Goal: Task Accomplishment & Management: Manage account settings

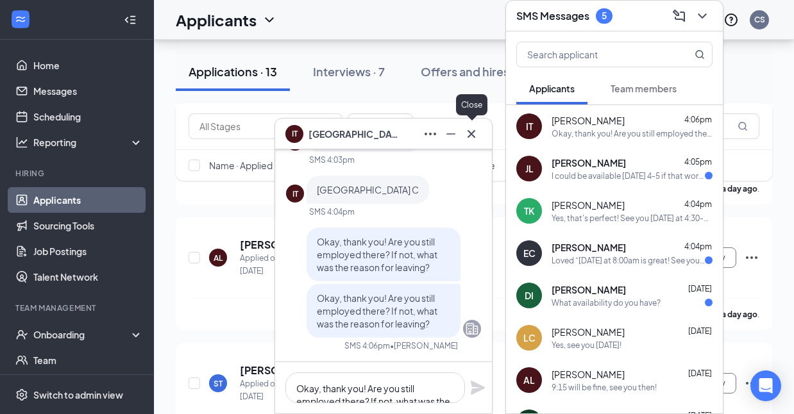
click at [473, 135] on icon "Cross" at bounding box center [472, 134] width 8 height 8
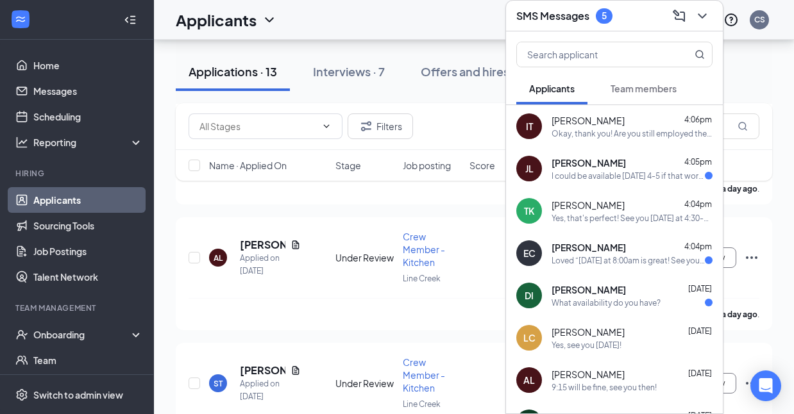
click at [624, 177] on div "I could be available [DATE] 4-5 if that works? My high-school class gets out at…" at bounding box center [628, 176] width 153 height 11
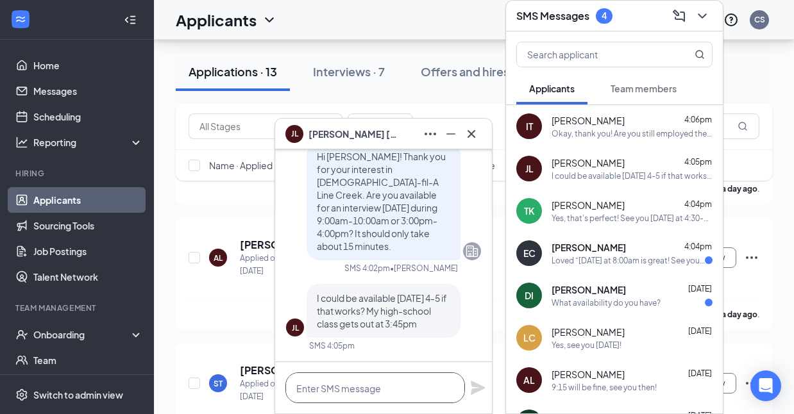
click at [382, 387] on textarea at bounding box center [375, 388] width 180 height 31
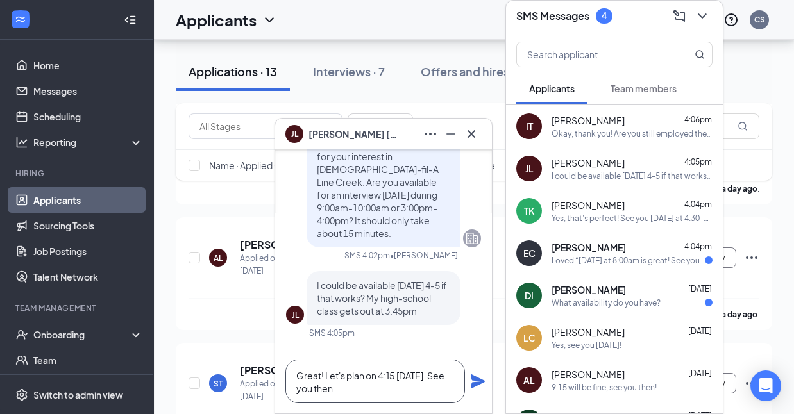
type textarea "Great! Let's plan on 4:15 [DATE]. See you then."
click at [476, 380] on icon "Plane" at bounding box center [478, 382] width 14 height 14
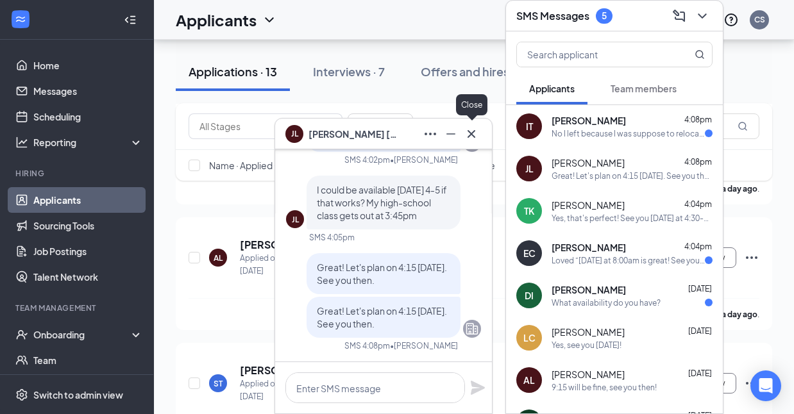
click at [467, 135] on icon "Cross" at bounding box center [471, 133] width 15 height 15
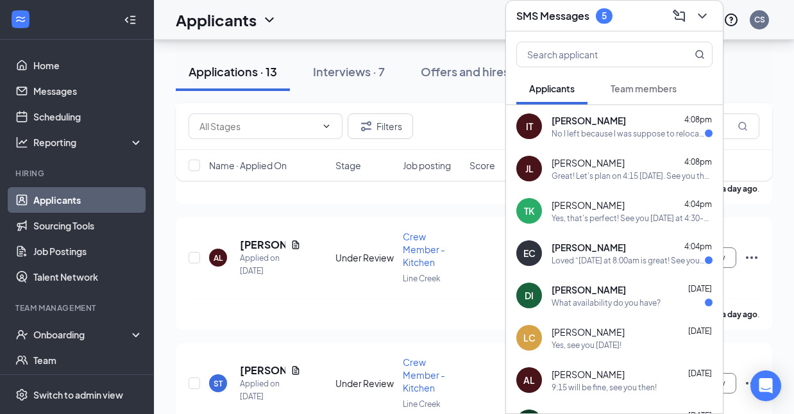
click at [603, 140] on div "IT [PERSON_NAME] 4:08pm No I left because I was suppose to relocating" at bounding box center [614, 126] width 217 height 42
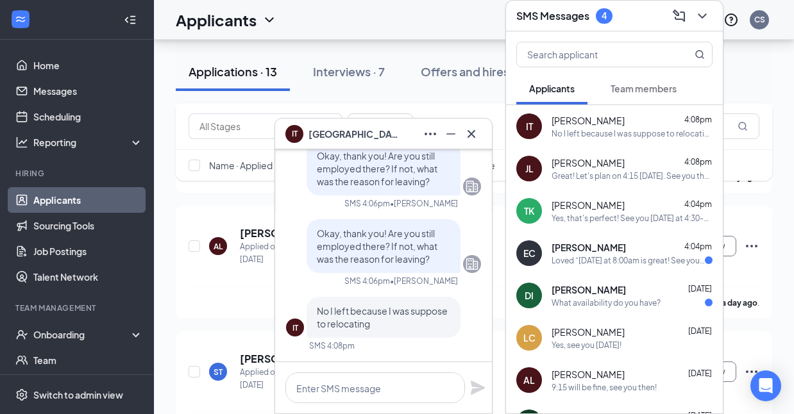
scroll to position [409, 0]
click at [372, 385] on textarea at bounding box center [375, 388] width 180 height 31
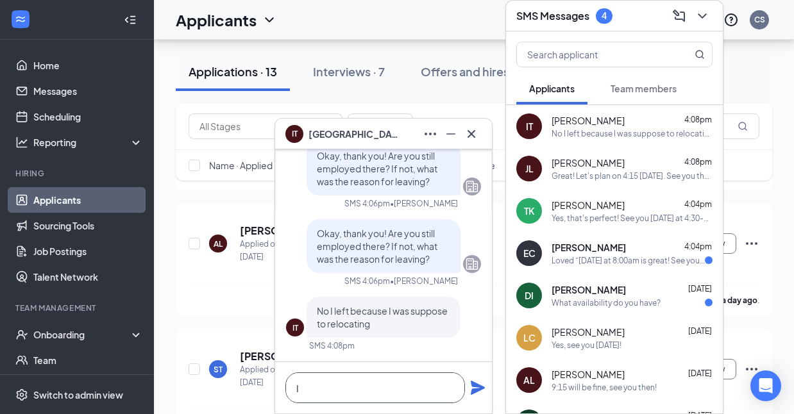
scroll to position [0, 0]
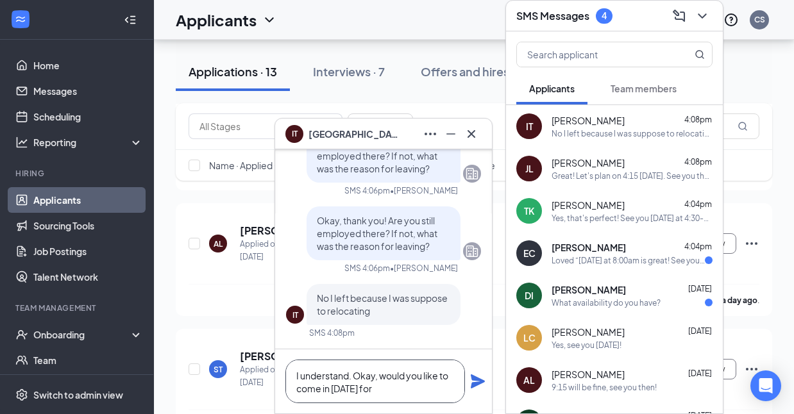
drag, startPoint x: 409, startPoint y: 398, endPoint x: 382, endPoint y: 379, distance: 32.7
click at [382, 379] on textarea "I understand. Okay, would you like to come in [DATE] for" at bounding box center [375, 382] width 180 height 44
type textarea "I understand. Okay, thanks! What is your availability to work?"
click at [480, 382] on icon "Plane" at bounding box center [478, 382] width 14 height 14
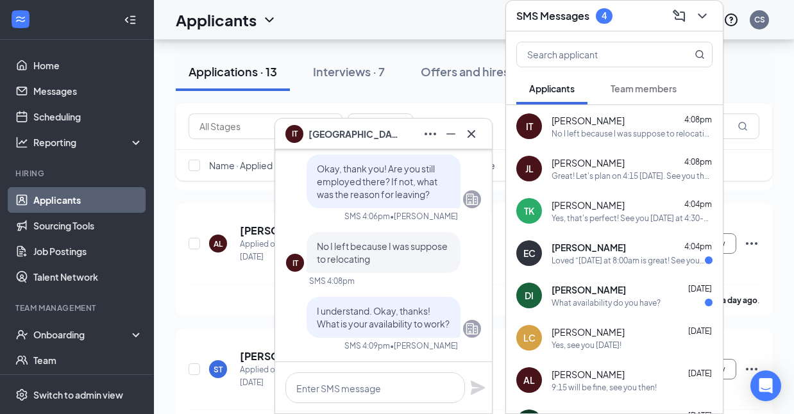
click at [635, 270] on div "EC [PERSON_NAME] 4:04pm Loved “[DATE] at 8:00am is great! See you then.”" at bounding box center [614, 253] width 217 height 42
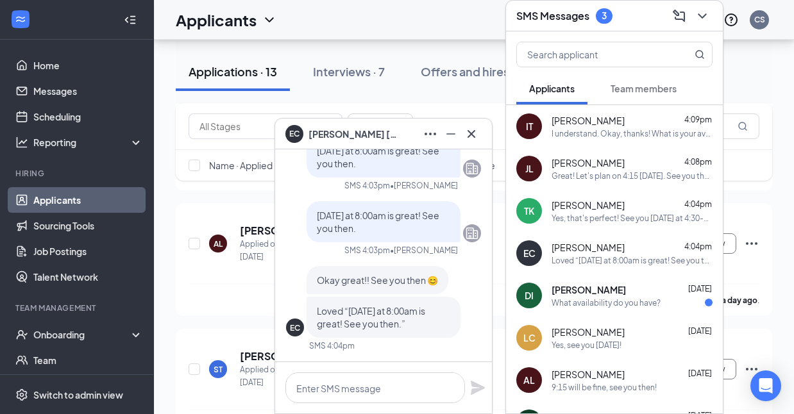
click at [620, 302] on div "What availability do you have?" at bounding box center [606, 303] width 109 height 11
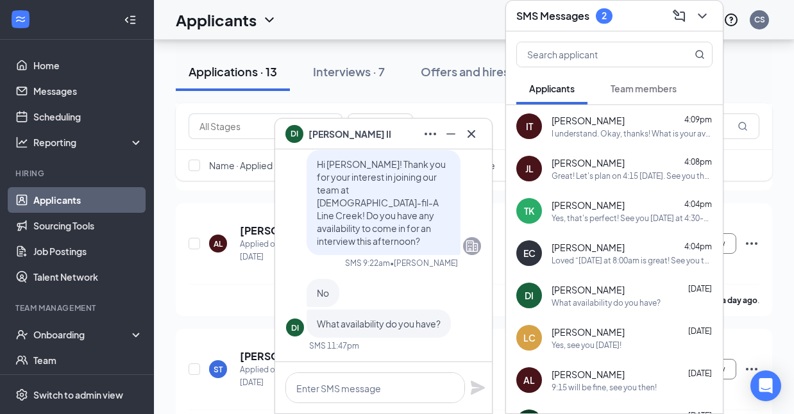
scroll to position [425, 0]
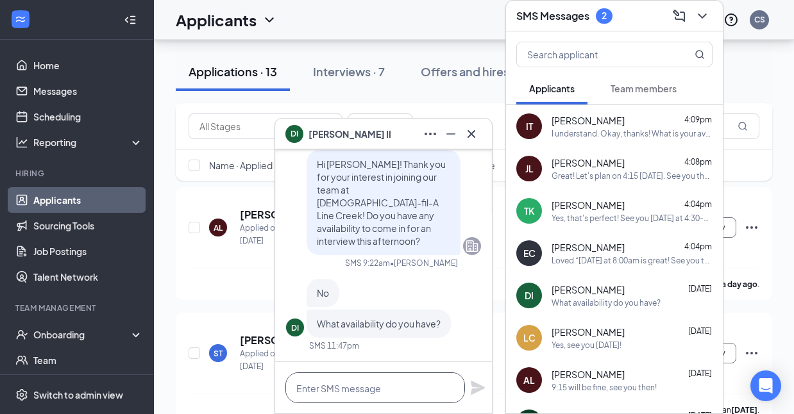
click at [367, 376] on textarea at bounding box center [375, 388] width 180 height 31
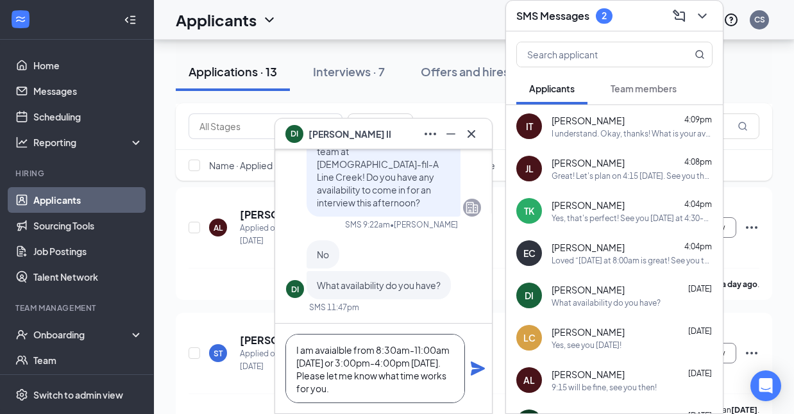
type textarea "I am avaialble from 8:30am-11:00am [DATE] or 3:00pm-4:00pm [DATE]. Please let m…"
click at [480, 367] on icon "Plane" at bounding box center [478, 369] width 14 height 14
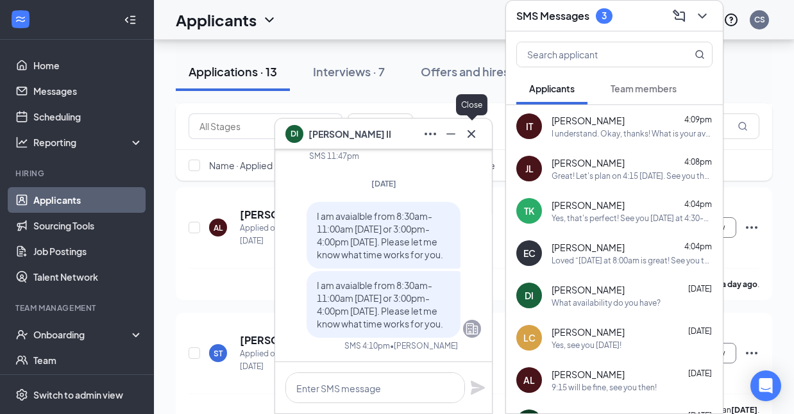
click at [474, 138] on icon "Cross" at bounding box center [471, 133] width 15 height 15
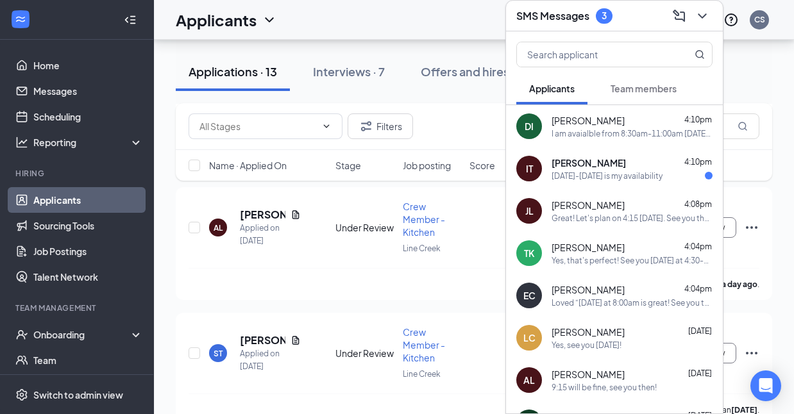
click at [645, 178] on div "[DATE]-[DATE] is my availability" at bounding box center [607, 176] width 111 height 11
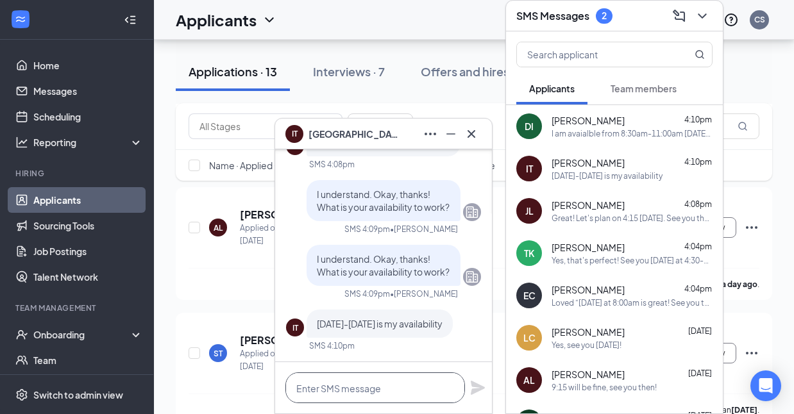
click at [364, 383] on textarea at bounding box center [375, 388] width 180 height 31
type textarea "W"
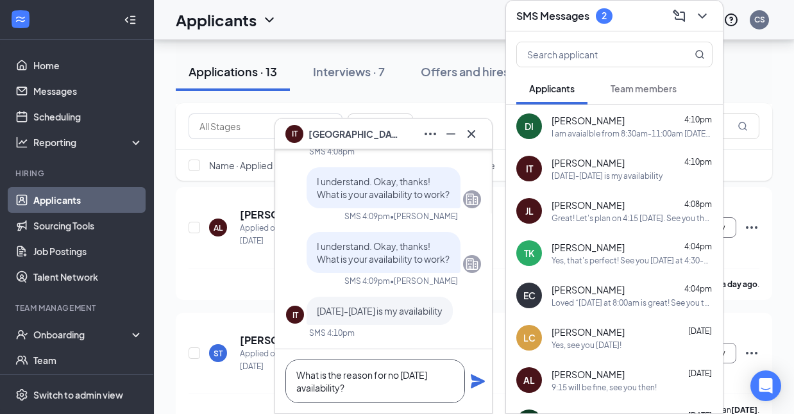
type textarea "What is the reason for no [DATE] availability?"
click at [479, 384] on icon "Plane" at bounding box center [478, 382] width 14 height 14
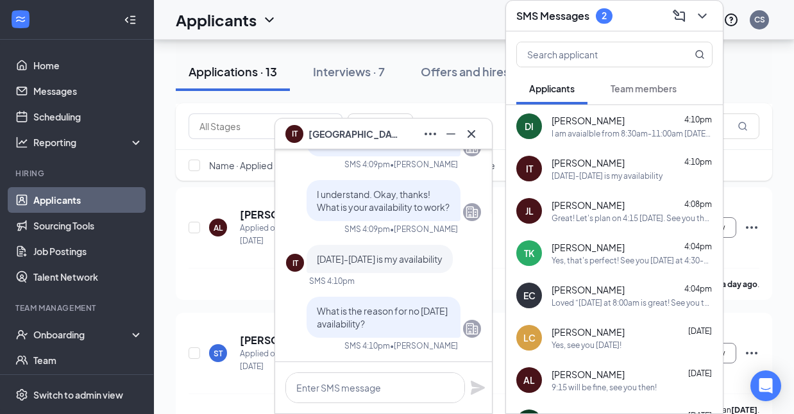
scroll to position [0, 0]
click at [704, 10] on icon "ChevronDown" at bounding box center [702, 15] width 15 height 15
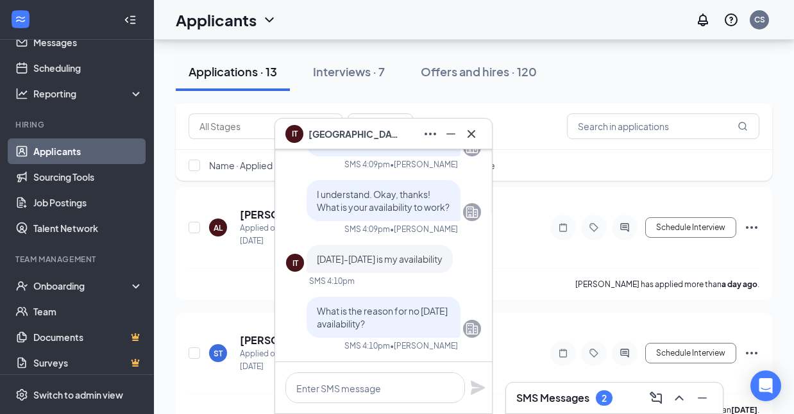
scroll to position [55, 0]
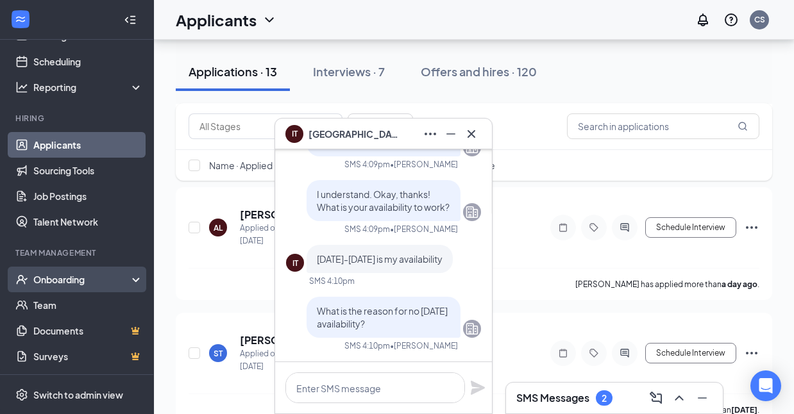
click at [58, 284] on div "Onboarding" at bounding box center [82, 279] width 99 height 13
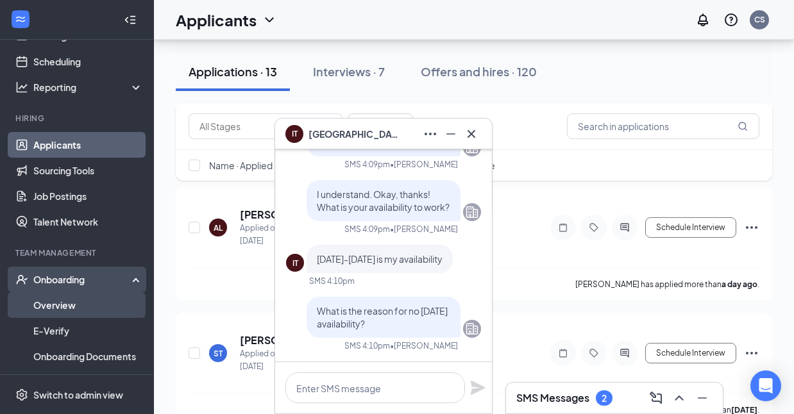
click at [55, 306] on link "Overview" at bounding box center [88, 306] width 110 height 26
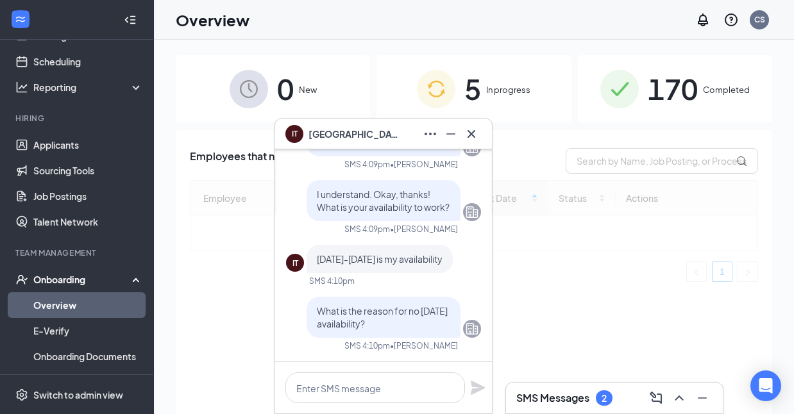
click at [473, 132] on icon "Cross" at bounding box center [472, 134] width 8 height 8
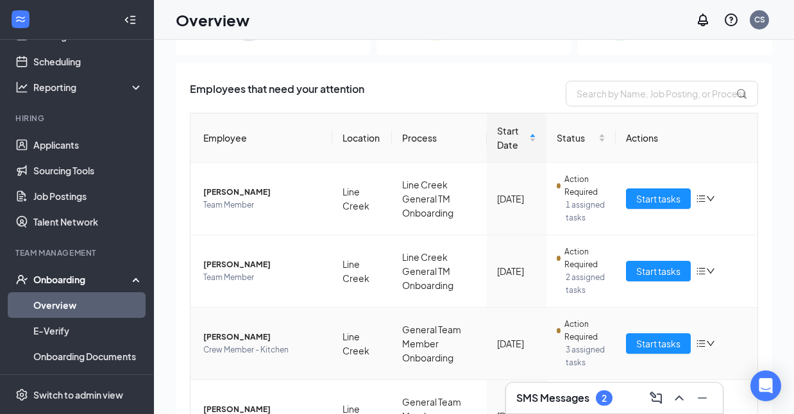
scroll to position [33, 0]
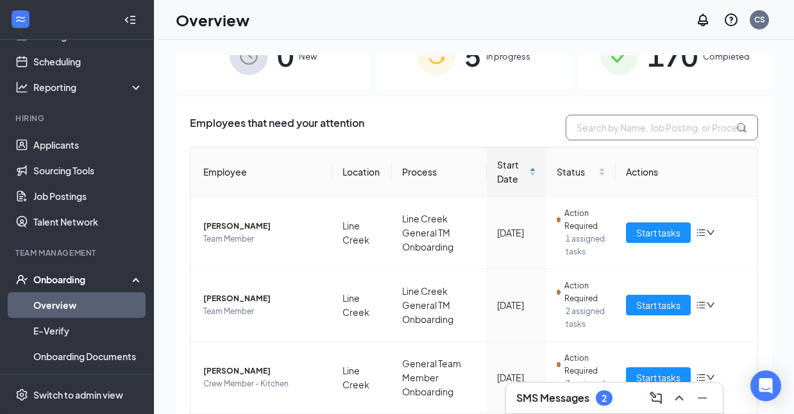
click at [627, 127] on input "text" at bounding box center [662, 128] width 192 height 26
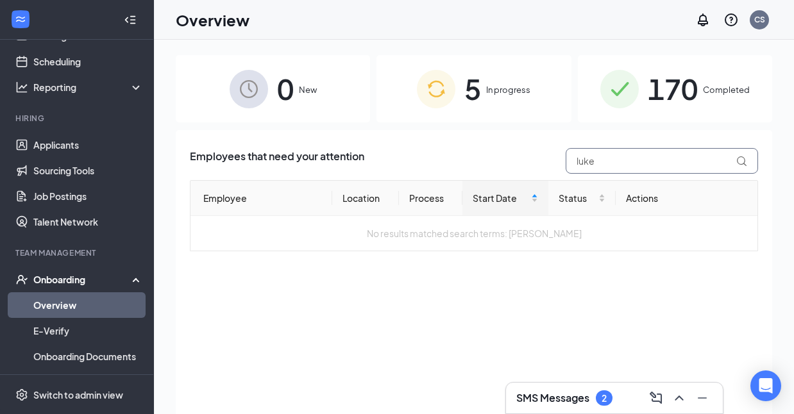
type input "luke"
click at [671, 77] on span "170" at bounding box center [673, 89] width 50 height 44
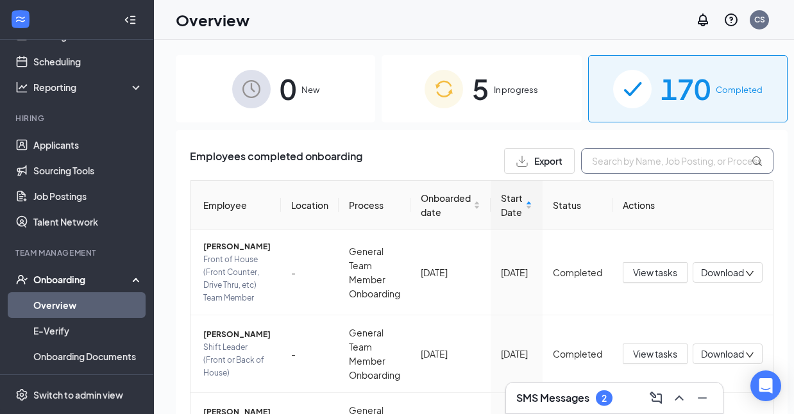
click at [617, 169] on input "text" at bounding box center [677, 161] width 192 height 26
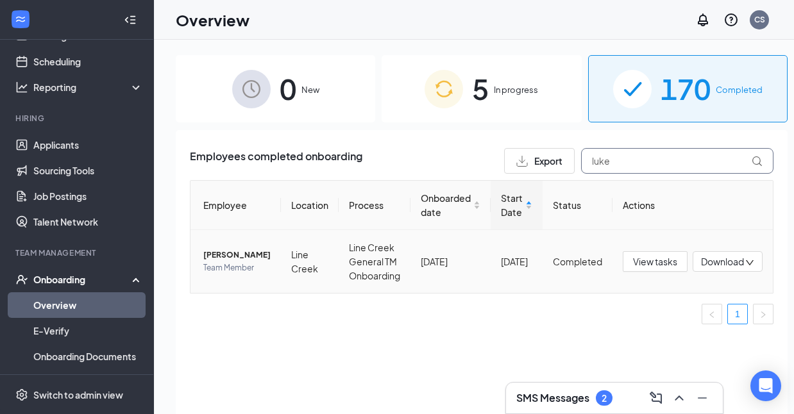
type input "luke"
click at [228, 249] on span "[PERSON_NAME]" at bounding box center [236, 255] width 67 height 13
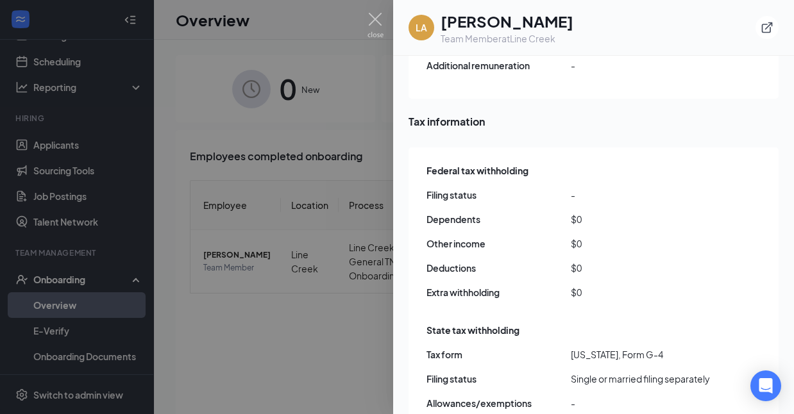
scroll to position [1048, 0]
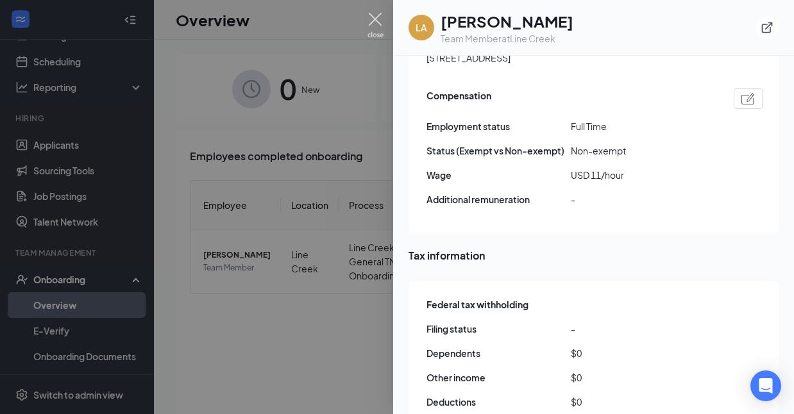
click at [368, 21] on img at bounding box center [376, 25] width 16 height 25
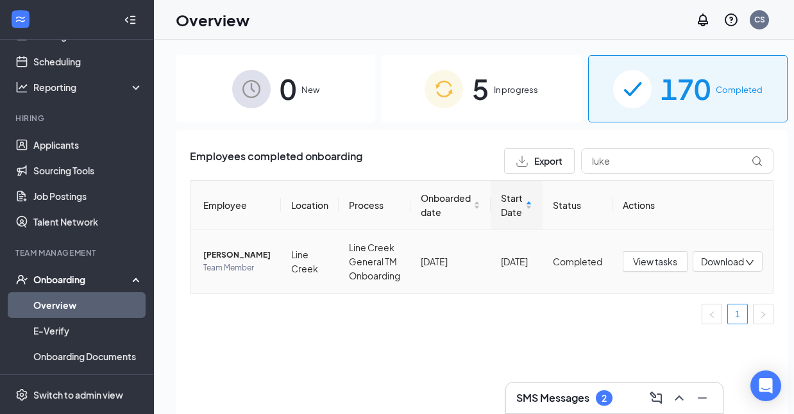
click at [230, 249] on span "[PERSON_NAME]" at bounding box center [236, 255] width 67 height 13
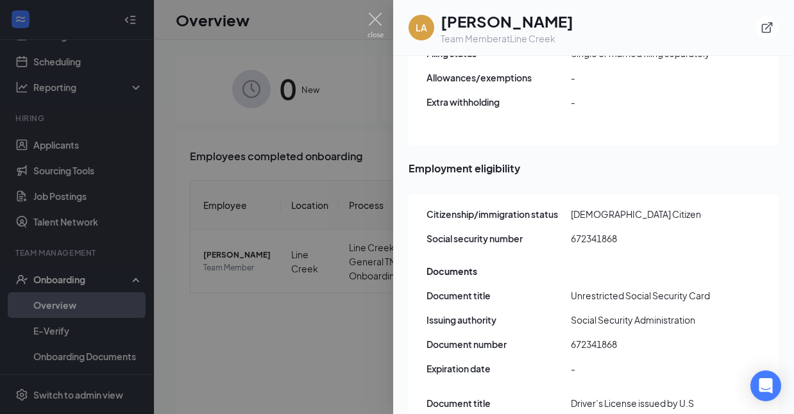
scroll to position [1506, 0]
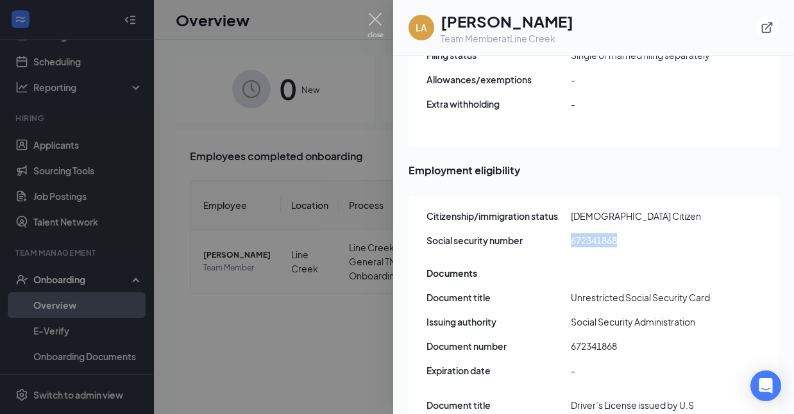
drag, startPoint x: 620, startPoint y: 108, endPoint x: 572, endPoint y: 109, distance: 48.1
click at [572, 234] on span "672341868" at bounding box center [643, 241] width 144 height 14
copy span "672341868"
click at [573, 266] on div "Documents" at bounding box center [595, 273] width 336 height 14
click at [377, 19] on img at bounding box center [376, 25] width 16 height 25
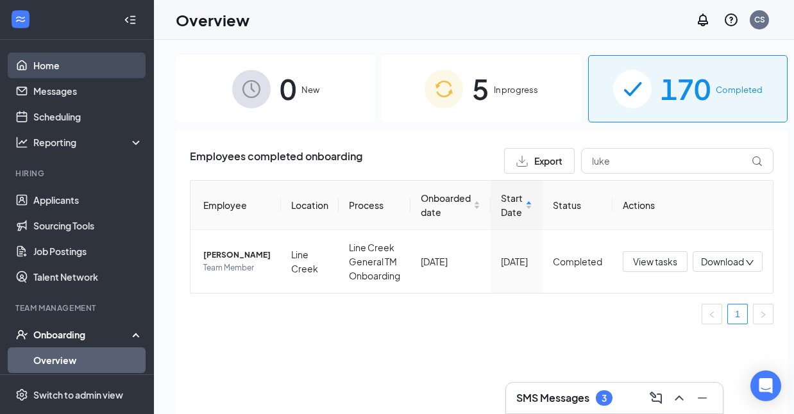
click at [67, 71] on link "Home" at bounding box center [88, 66] width 110 height 26
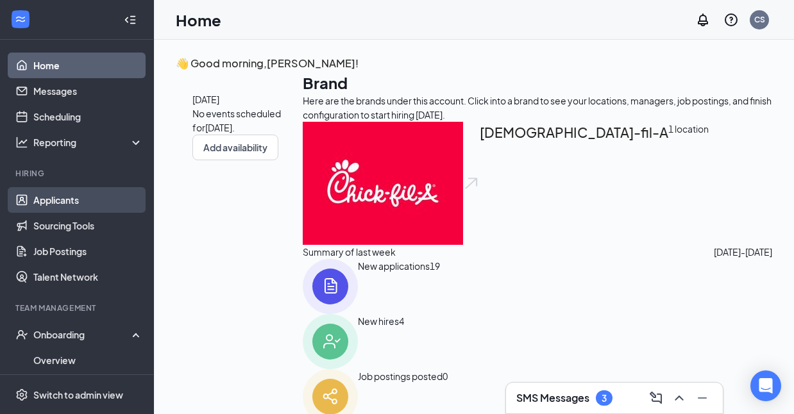
click at [74, 201] on link "Applicants" at bounding box center [88, 200] width 110 height 26
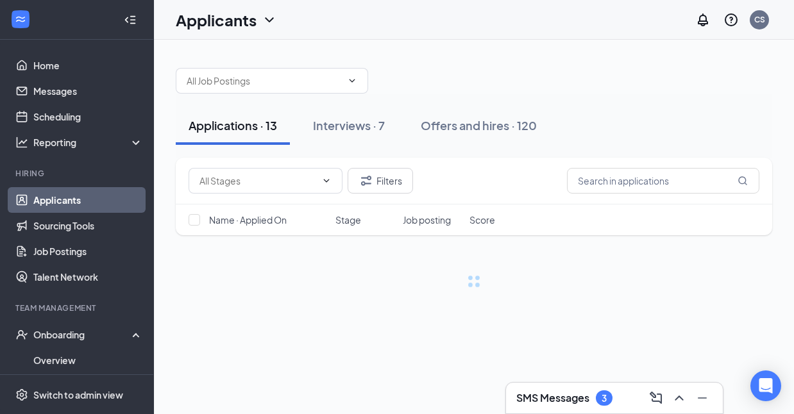
click at [540, 408] on div "SMS Messages 3" at bounding box center [614, 398] width 196 height 21
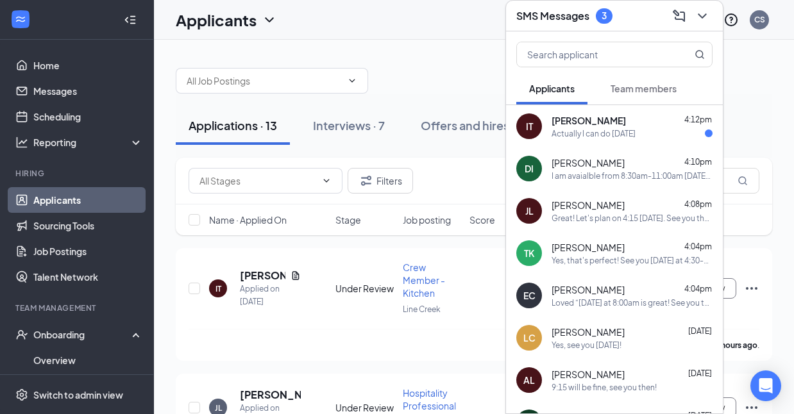
click at [589, 133] on div "Actually I can do [DATE]" at bounding box center [594, 133] width 84 height 11
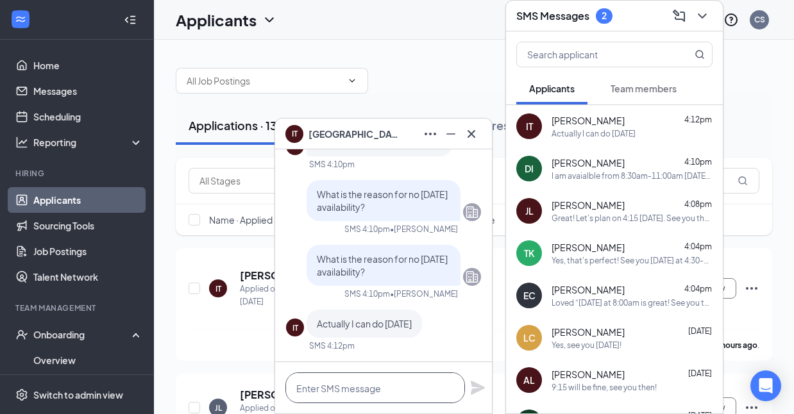
click at [349, 377] on textarea at bounding box center [375, 388] width 180 height 31
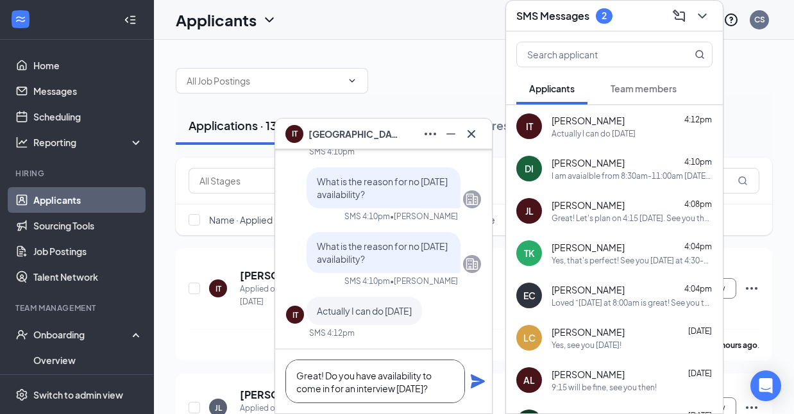
type textarea "Great! Do you have availability to come in for an interview [DATE]?"
click at [475, 375] on icon "Plane" at bounding box center [477, 381] width 15 height 15
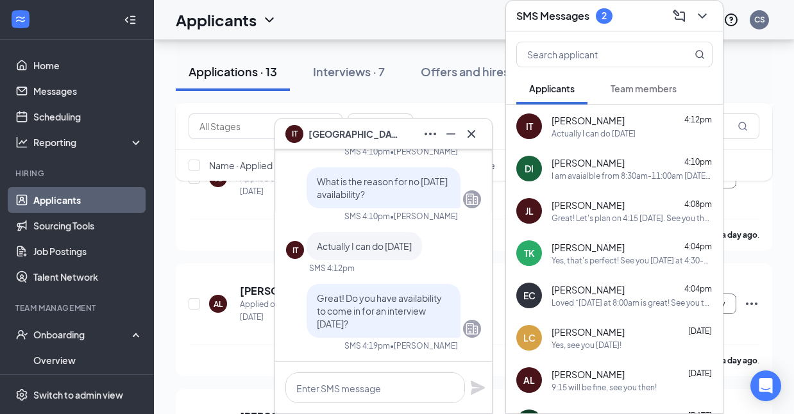
scroll to position [402, 0]
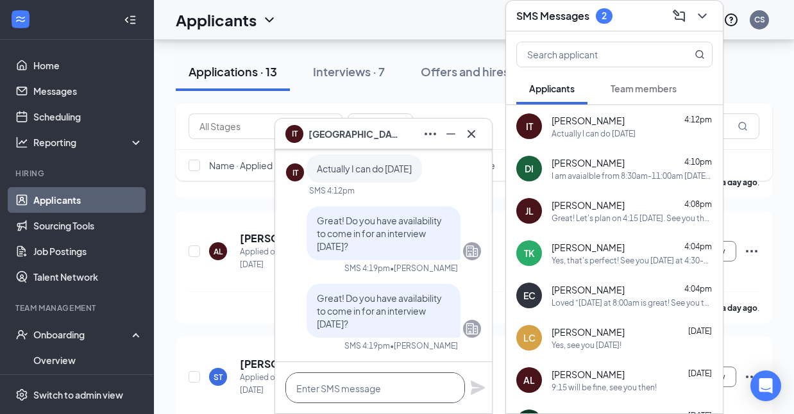
click at [401, 396] on textarea at bounding box center [375, 388] width 180 height 31
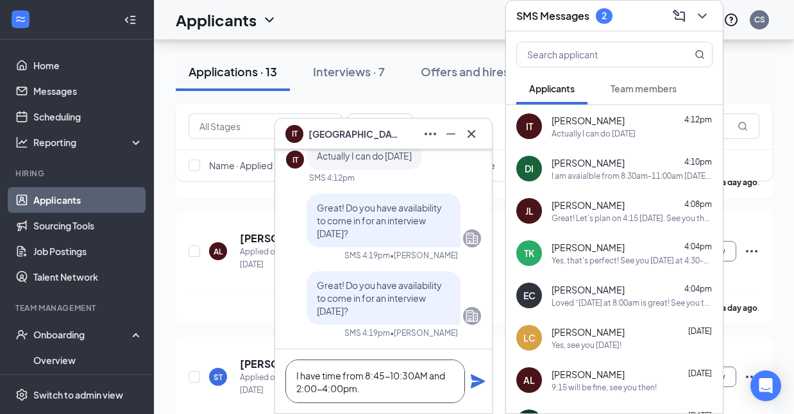
type textarea "I have time from 8:45-10:30AM and 2:00-4:00pm."
click at [482, 386] on icon "Plane" at bounding box center [477, 381] width 15 height 15
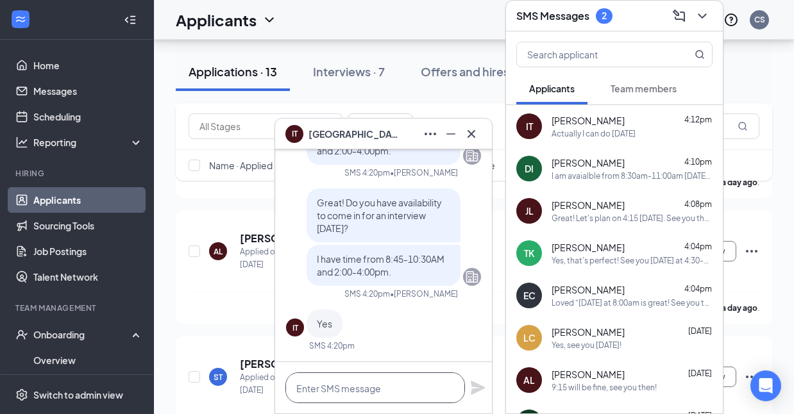
click at [337, 393] on textarea at bounding box center [375, 388] width 180 height 31
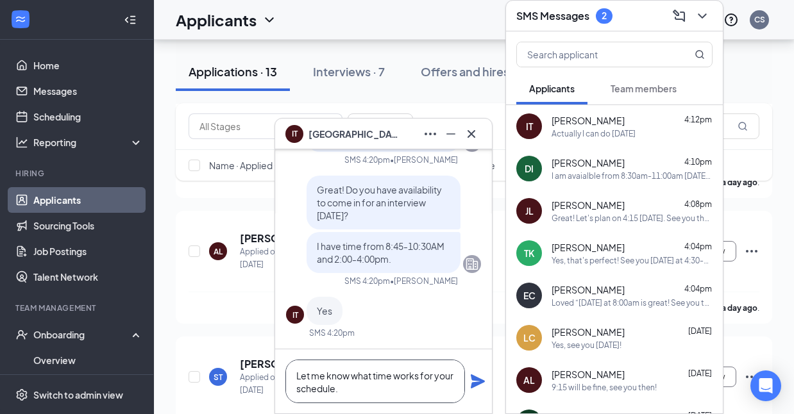
type textarea "Let me know what time works for your schedule."
click at [477, 380] on icon "Plane" at bounding box center [478, 382] width 14 height 14
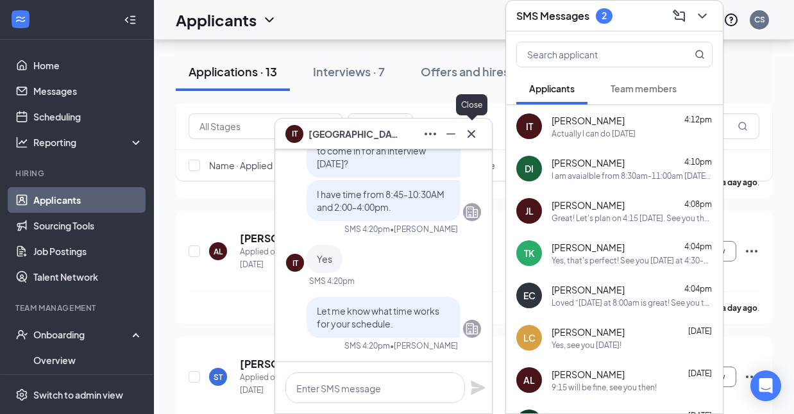
click at [470, 137] on icon "Cross" at bounding box center [471, 133] width 15 height 15
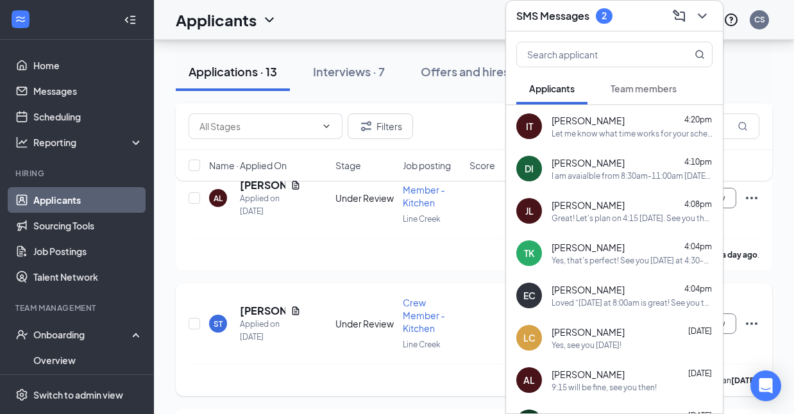
scroll to position [466, 0]
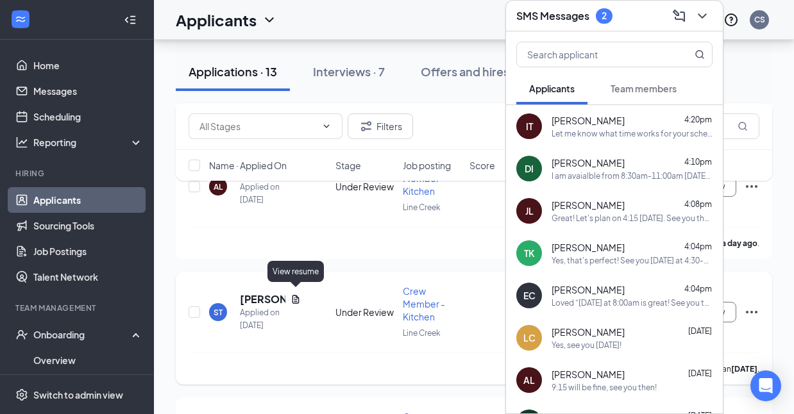
click at [294, 296] on icon "Document" at bounding box center [296, 299] width 7 height 8
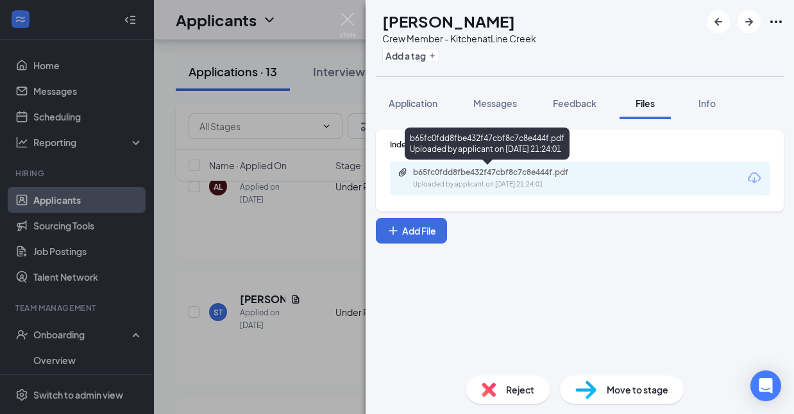
click at [478, 187] on div "Uploaded by applicant on [DATE] 21:24:01" at bounding box center [509, 185] width 192 height 10
click at [343, 19] on img at bounding box center [348, 25] width 16 height 25
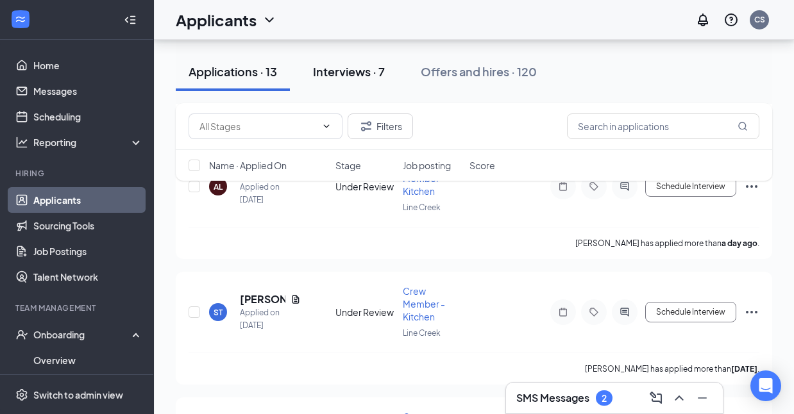
click at [354, 70] on div "Interviews · 7" at bounding box center [349, 72] width 72 height 16
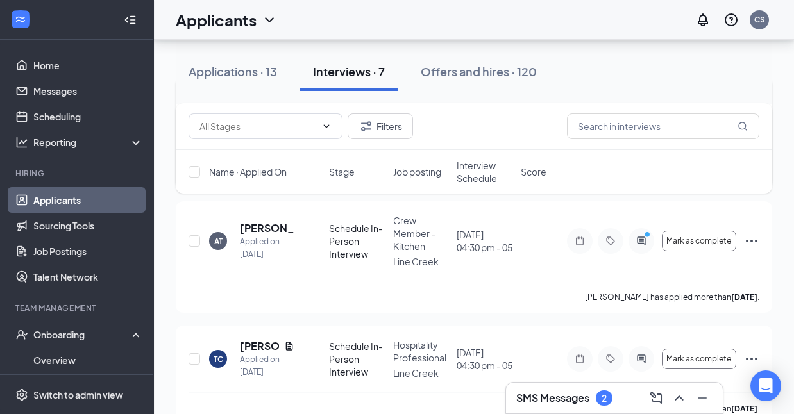
scroll to position [543, 0]
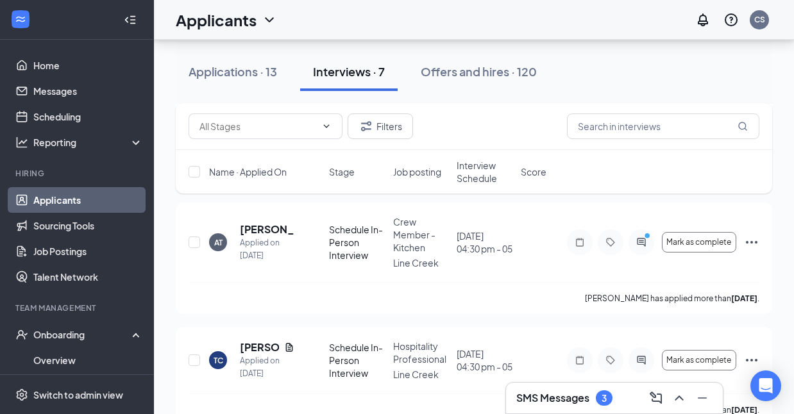
click at [554, 395] on h3 "SMS Messages" at bounding box center [552, 398] width 73 height 14
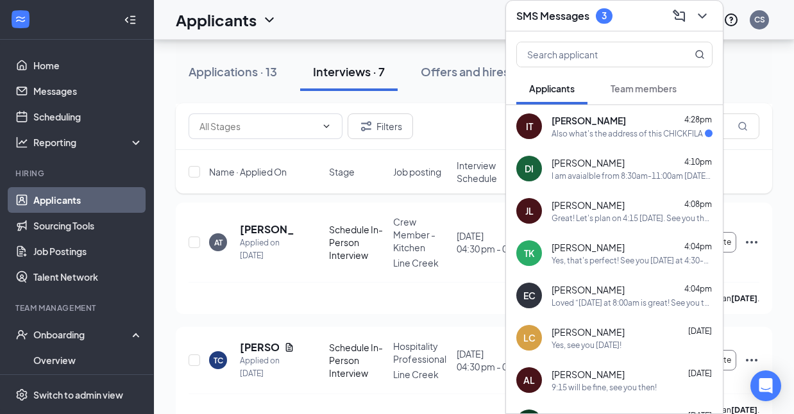
click at [593, 142] on div "IT [GEOGRAPHIC_DATA][PERSON_NAME] 4:28pm Also what's the address of this CHICKF…" at bounding box center [614, 126] width 217 height 42
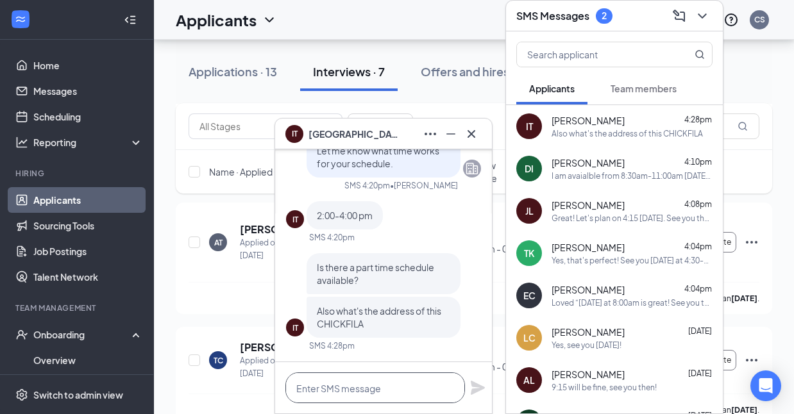
click at [328, 390] on textarea at bounding box center [375, 388] width 180 height 31
click at [295, 387] on textarea "Yes, there is!" at bounding box center [375, 388] width 180 height 31
click at [378, 396] on textarea "Yes, there is!" at bounding box center [375, 388] width 180 height 31
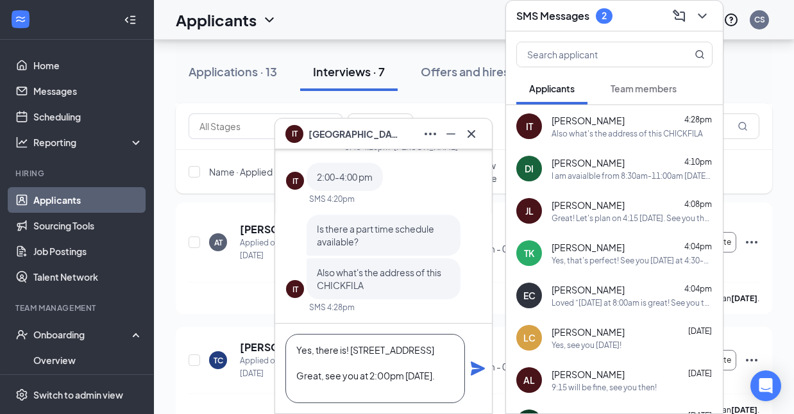
type textarea "Yes, there is! [STREET_ADDRESS] Great, see you at 2:00pm [DATE]."
click at [472, 373] on icon "Plane" at bounding box center [478, 369] width 14 height 14
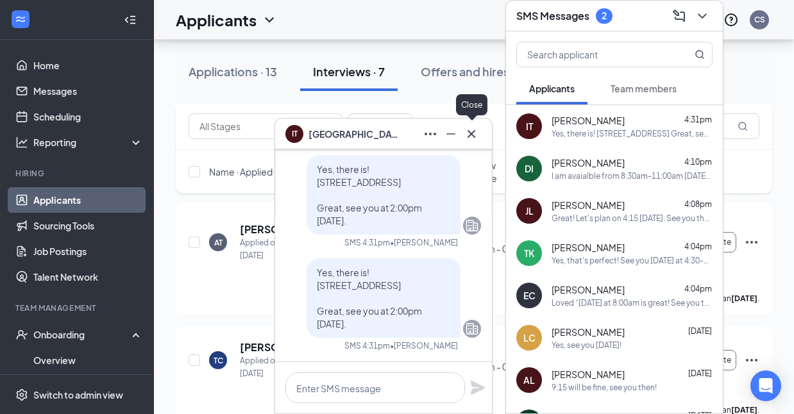
click at [471, 132] on icon "Cross" at bounding box center [471, 133] width 15 height 15
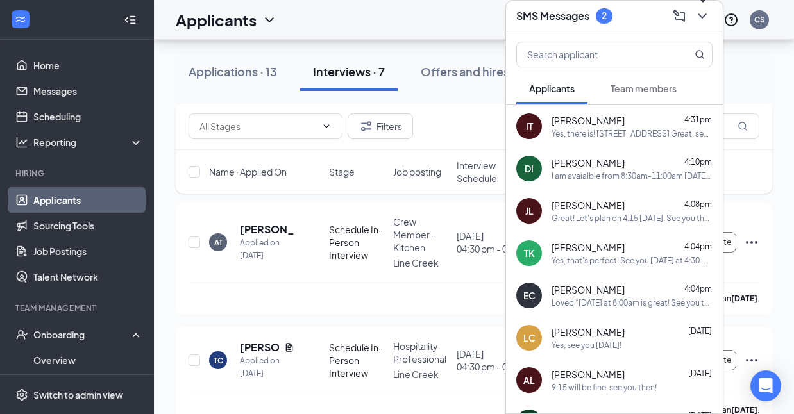
click at [695, 13] on icon "ChevronDown" at bounding box center [702, 15] width 15 height 15
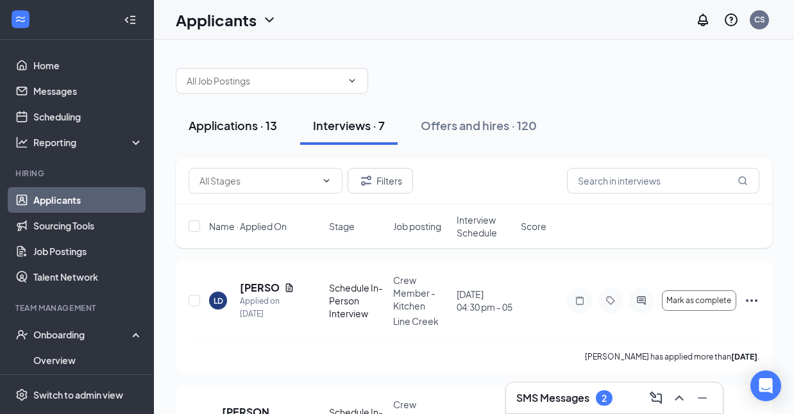
click at [255, 132] on div "Applications · 13" at bounding box center [233, 125] width 89 height 16
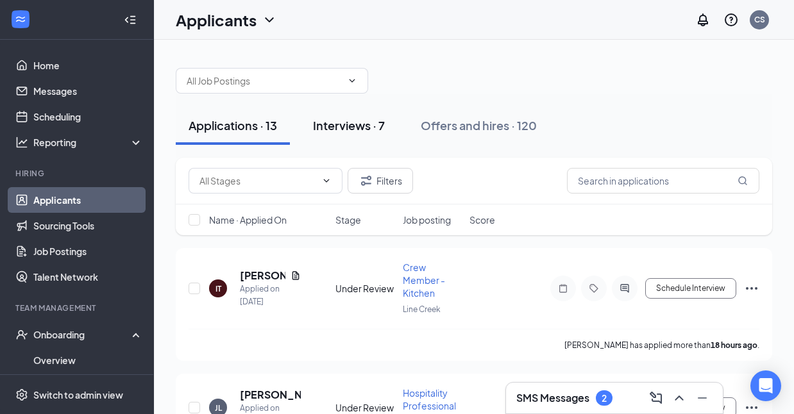
click at [360, 131] on div "Interviews · 7" at bounding box center [349, 125] width 72 height 16
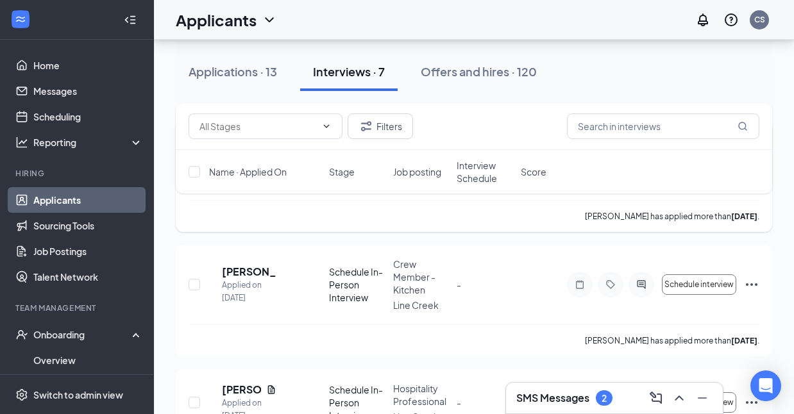
scroll to position [142, 0]
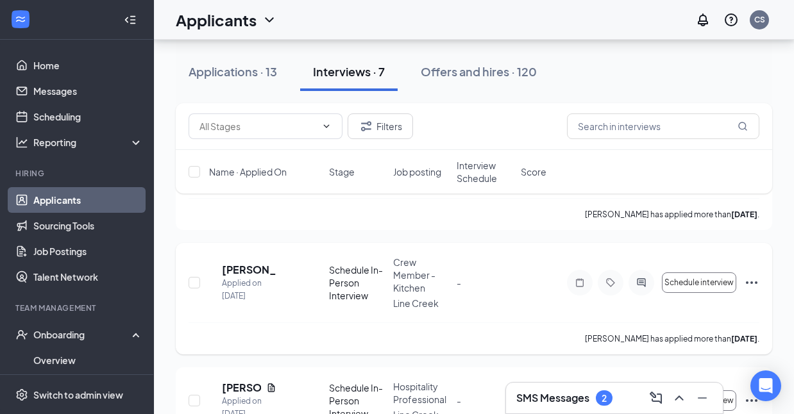
click at [756, 282] on icon "Ellipses" at bounding box center [752, 283] width 12 height 3
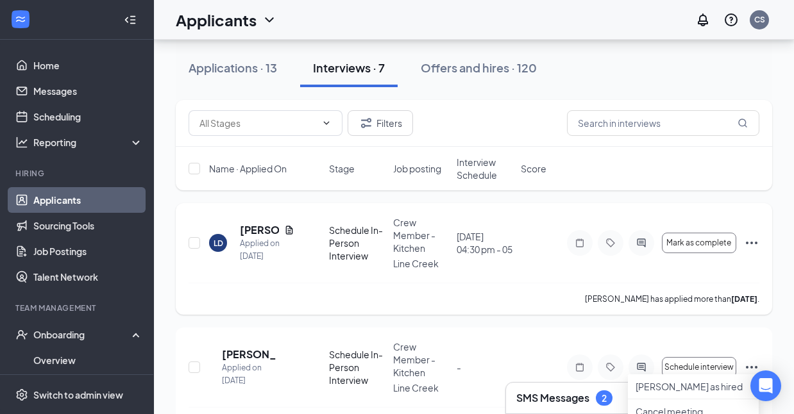
scroll to position [0, 0]
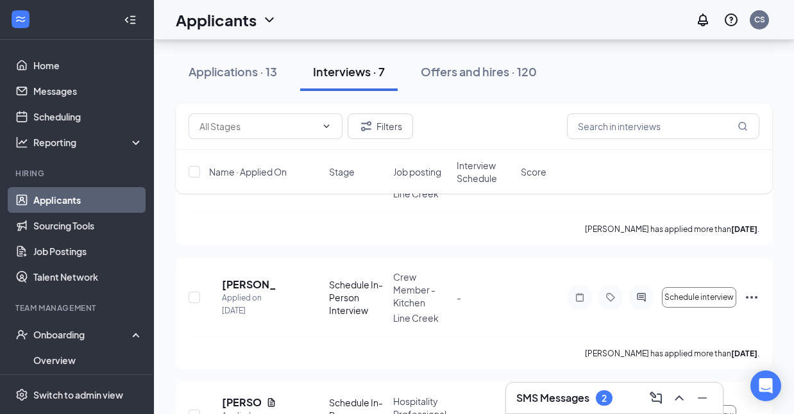
scroll to position [174, 0]
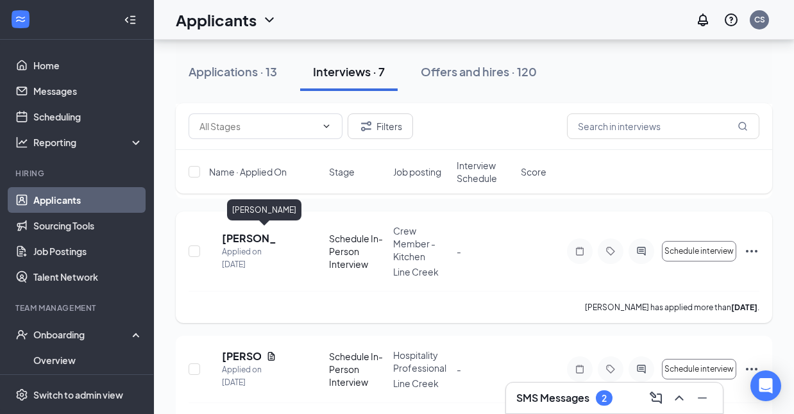
click at [268, 236] on h5 "[PERSON_NAME]" at bounding box center [249, 239] width 55 height 14
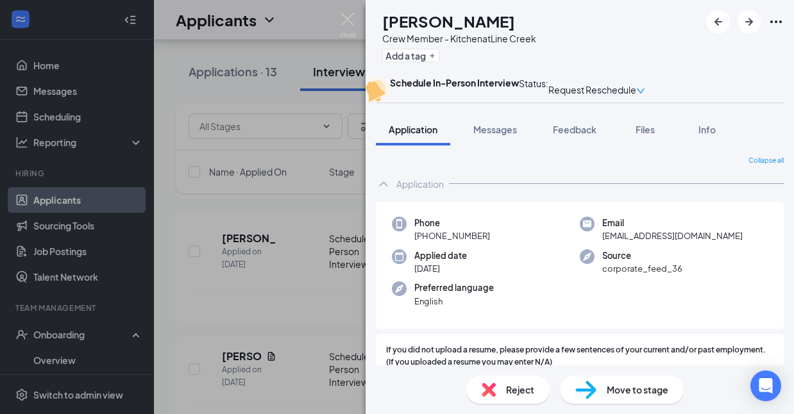
click at [495, 383] on img at bounding box center [489, 390] width 14 height 14
checkbox input "true"
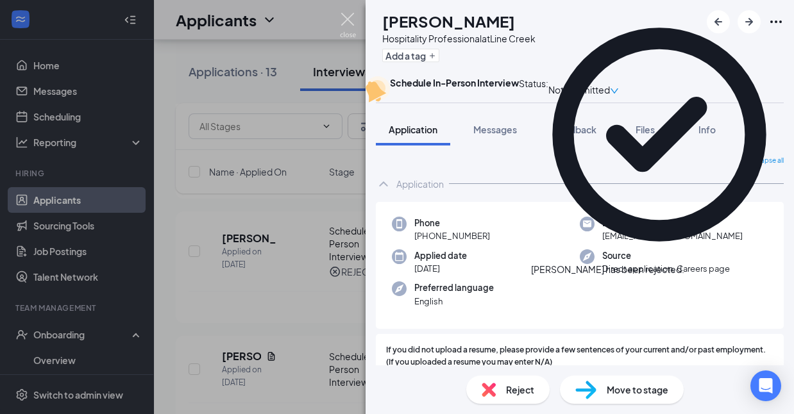
click at [350, 22] on img at bounding box center [348, 25] width 16 height 25
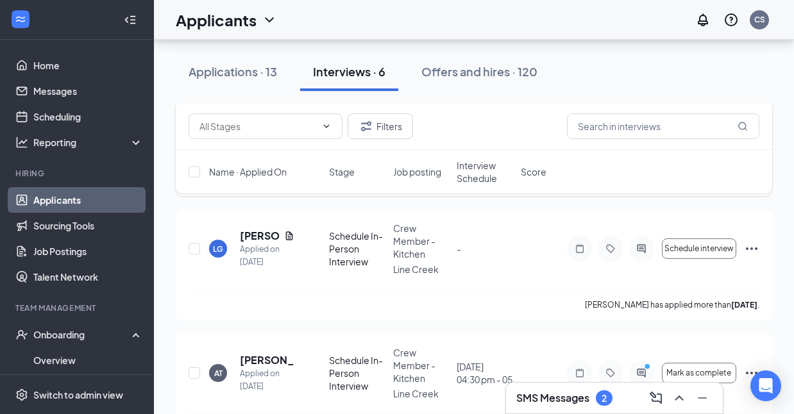
scroll to position [291, 0]
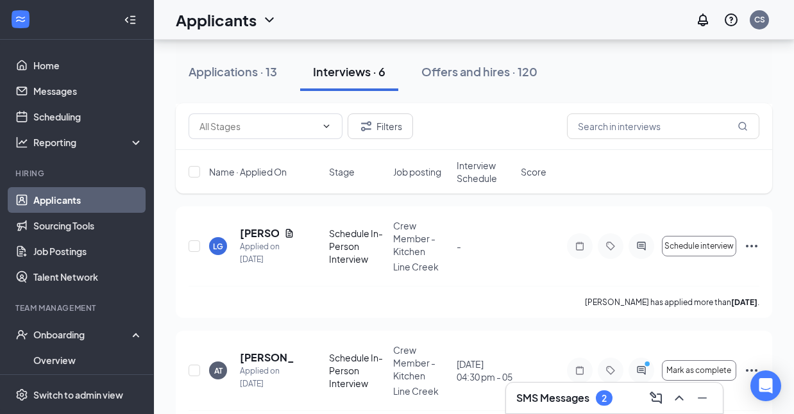
click at [572, 394] on h3 "SMS Messages" at bounding box center [552, 398] width 73 height 14
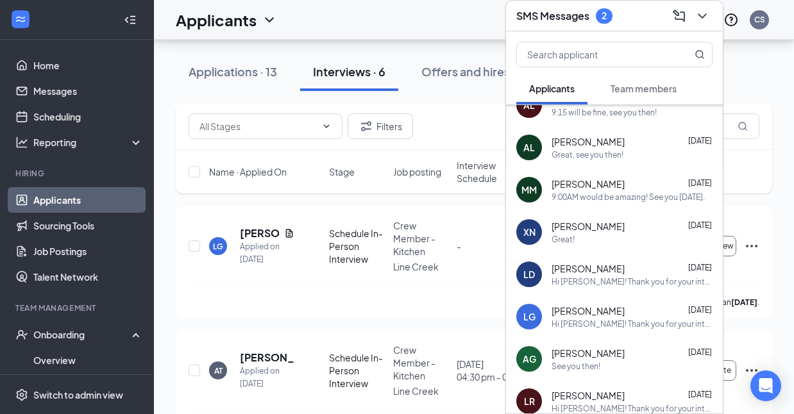
scroll to position [276, 0]
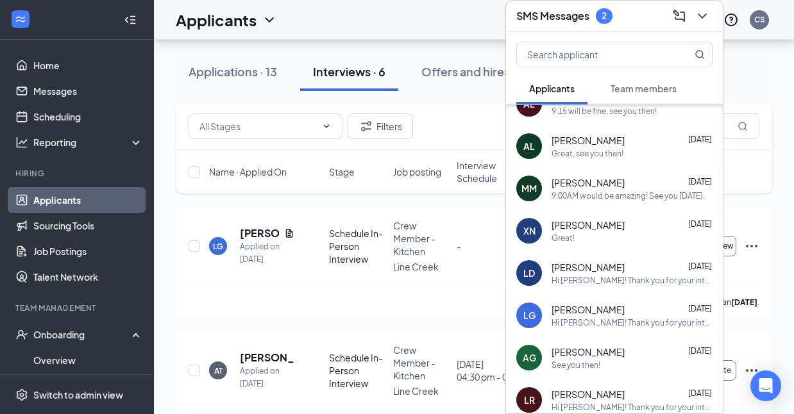
click at [600, 307] on span "[PERSON_NAME]" at bounding box center [588, 309] width 73 height 13
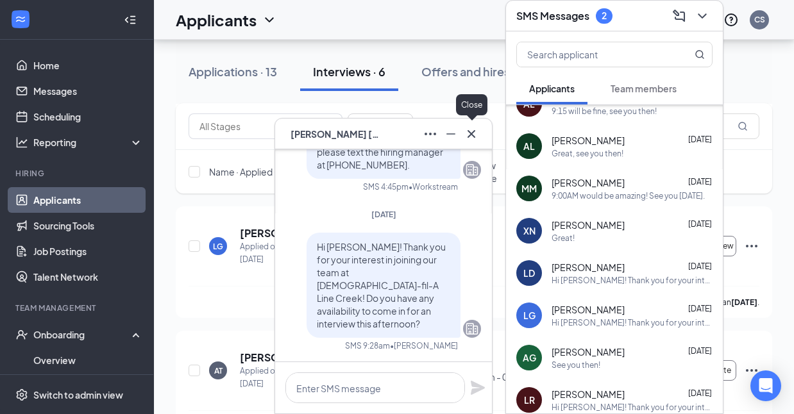
click at [475, 133] on icon "Cross" at bounding box center [471, 133] width 15 height 15
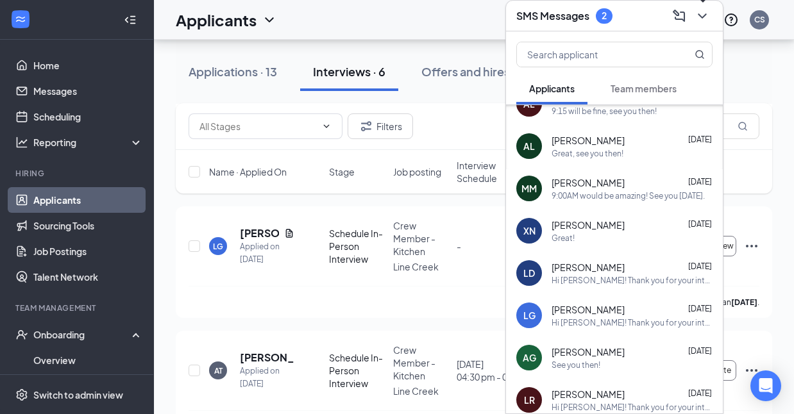
click at [701, 12] on icon "ChevronDown" at bounding box center [702, 15] width 15 height 15
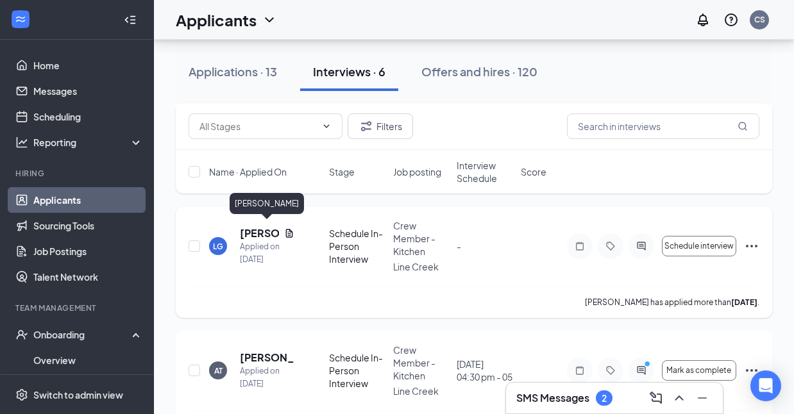
click at [246, 228] on h5 "[PERSON_NAME]" at bounding box center [259, 233] width 39 height 14
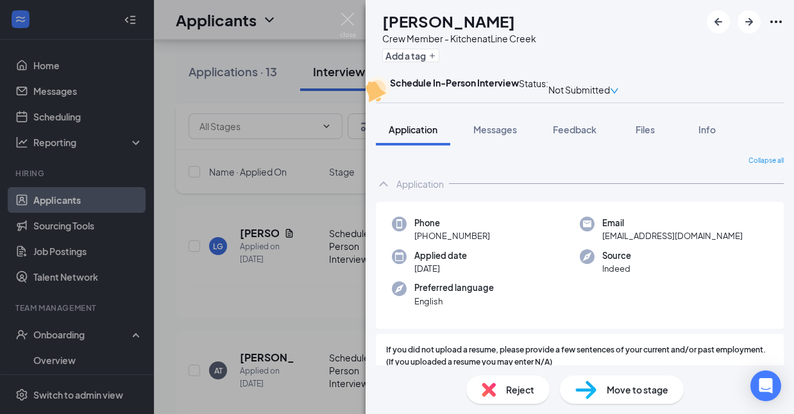
click at [493, 389] on img at bounding box center [489, 390] width 14 height 14
checkbox input "true"
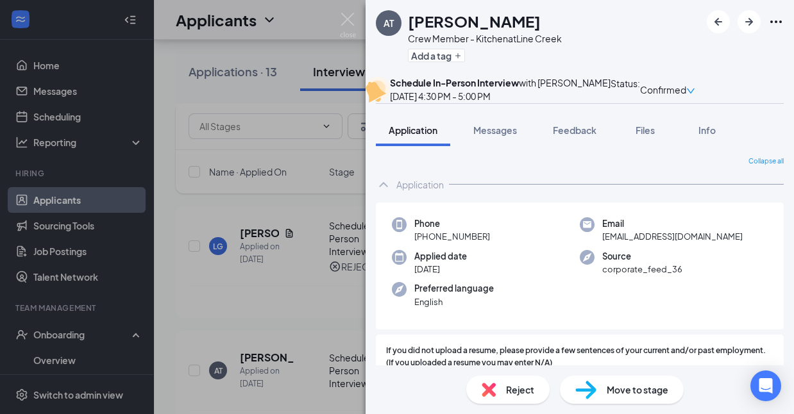
click at [516, 391] on span "Reject" at bounding box center [520, 390] width 28 height 14
checkbox input "true"
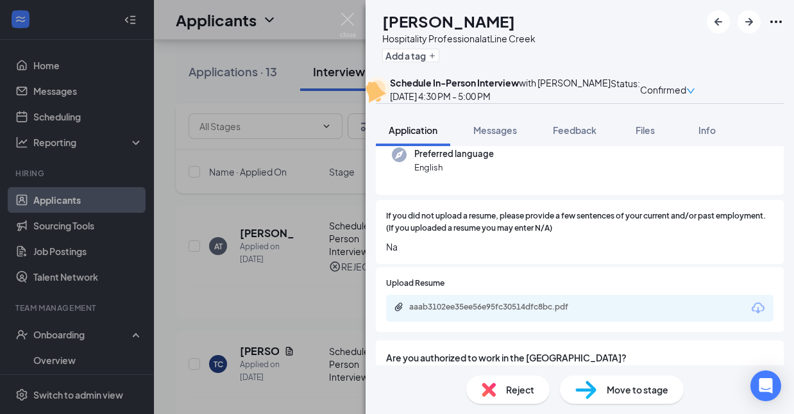
scroll to position [130, 0]
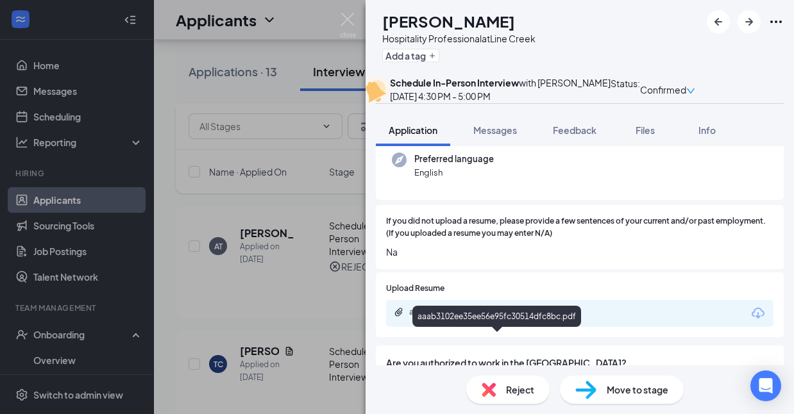
click at [495, 318] on div "aaab3102ee35ee56e95fc30514dfc8bc.pdf" at bounding box center [499, 312] width 180 height 10
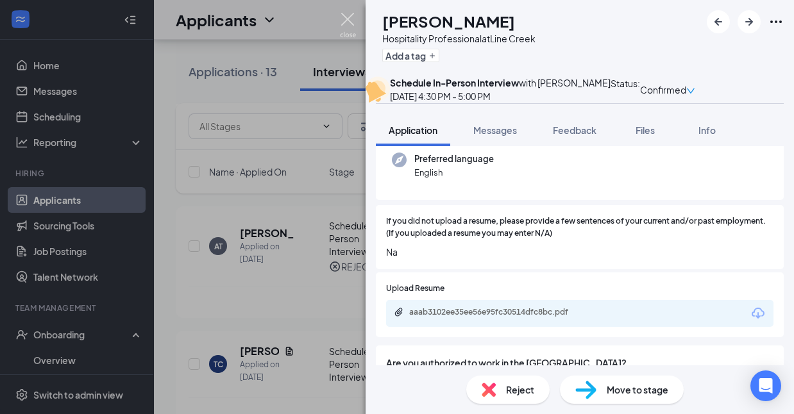
click at [344, 17] on img at bounding box center [348, 25] width 16 height 25
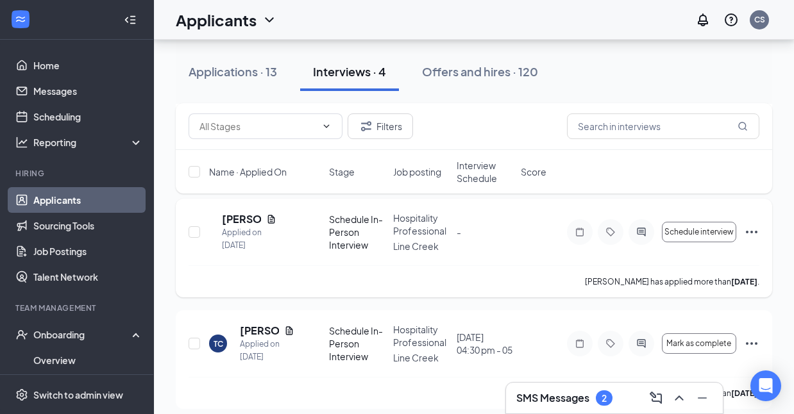
scroll to position [9, 0]
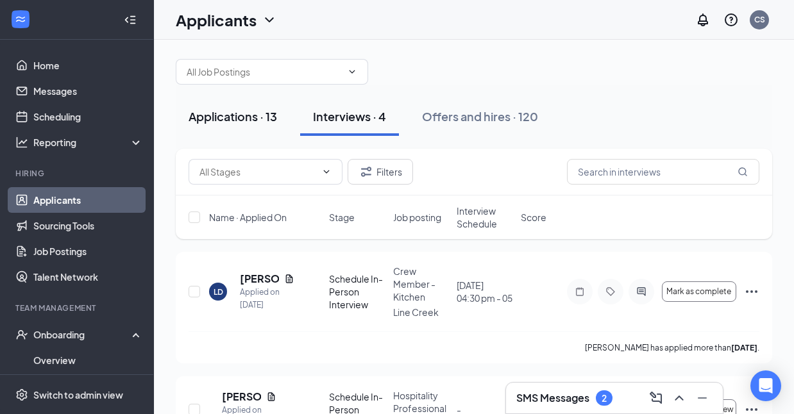
click at [235, 120] on div "Applications · 13" at bounding box center [233, 116] width 89 height 16
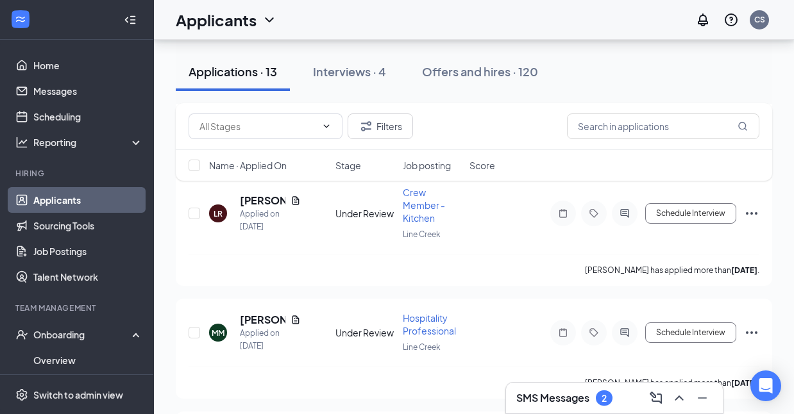
scroll to position [1407, 0]
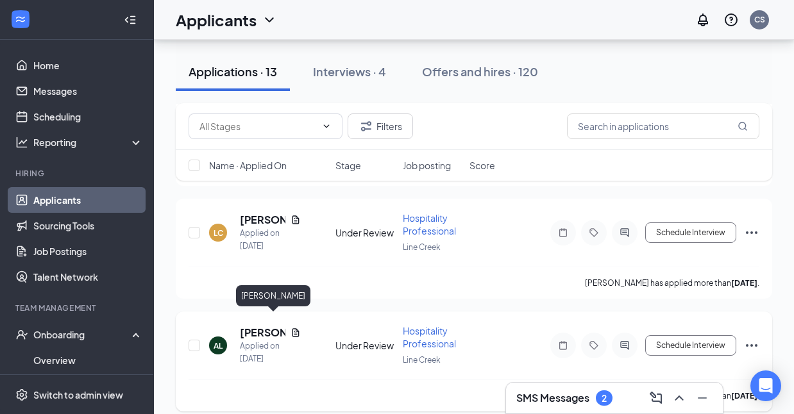
click at [256, 326] on h5 "[PERSON_NAME]" at bounding box center [263, 333] width 46 height 14
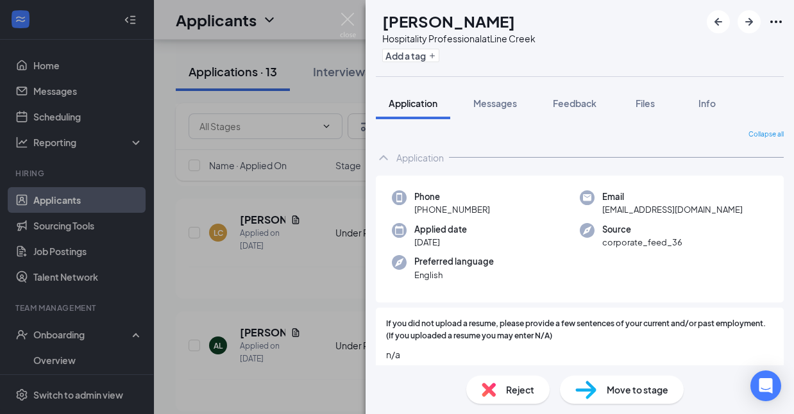
click at [633, 393] on span "Move to stage" at bounding box center [638, 390] width 62 height 14
type input "Offer Letter"
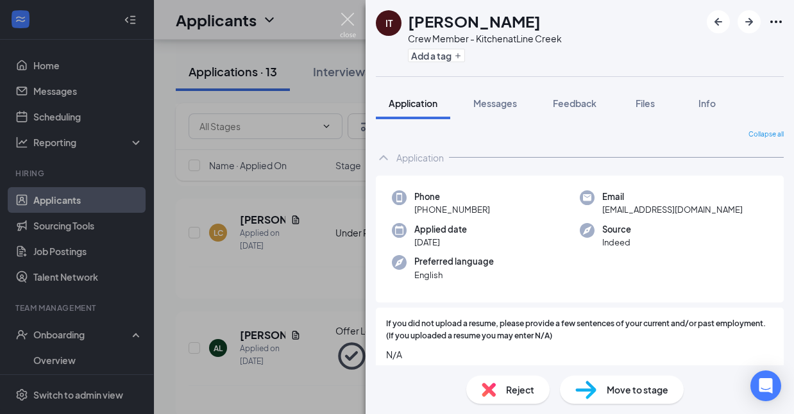
drag, startPoint x: 341, startPoint y: 18, endPoint x: 416, endPoint y: 82, distance: 98.2
click at [341, 18] on img at bounding box center [348, 25] width 16 height 25
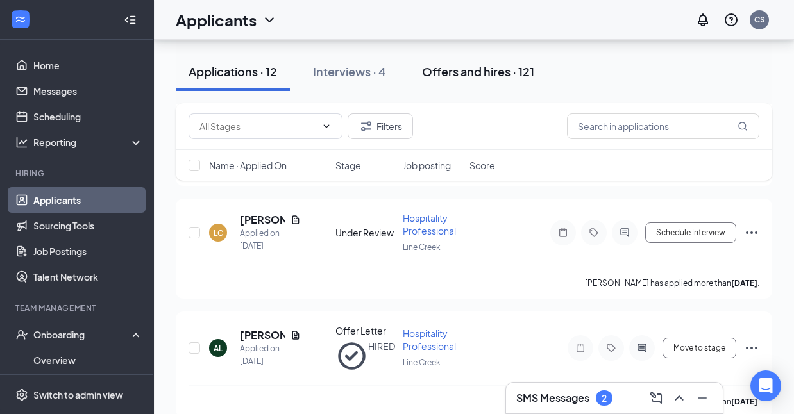
scroll to position [1295, 0]
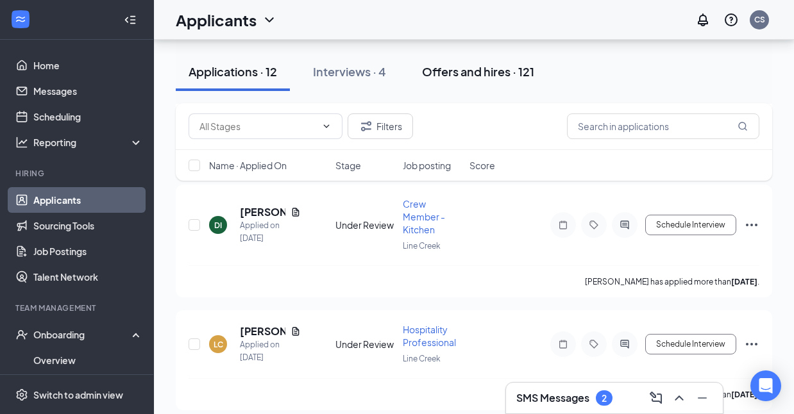
click at [461, 72] on div "Offers and hires · 121" at bounding box center [478, 72] width 112 height 16
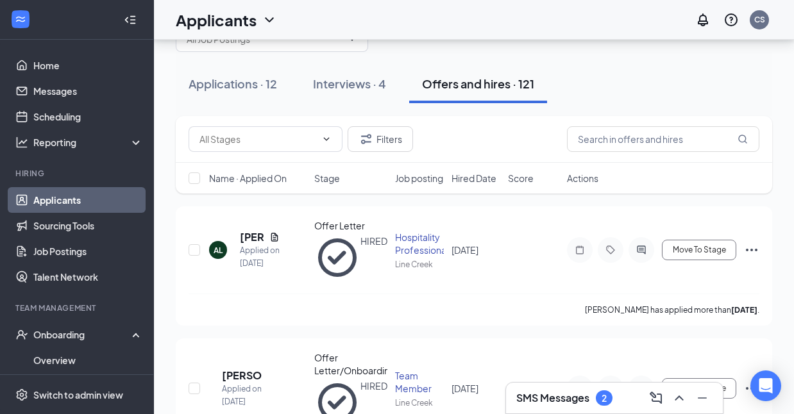
scroll to position [39, 0]
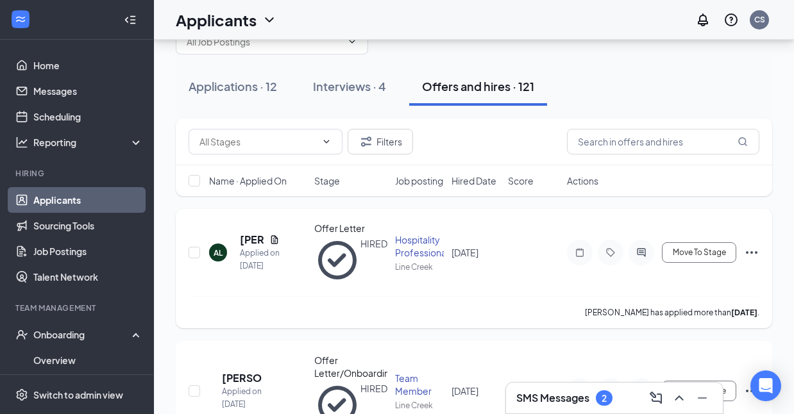
click at [749, 259] on icon "Ellipses" at bounding box center [751, 252] width 15 height 15
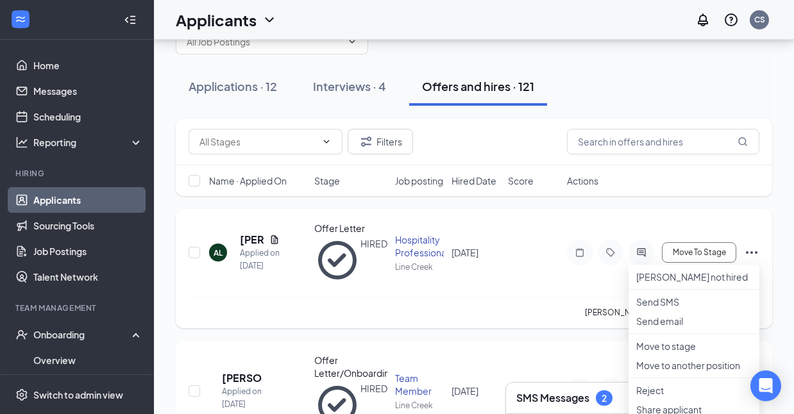
click at [749, 258] on icon "Ellipses" at bounding box center [751, 252] width 15 height 15
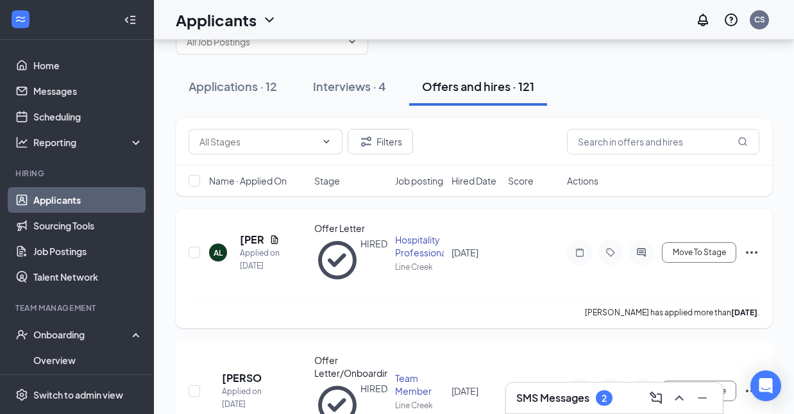
click at [749, 258] on icon "Ellipses" at bounding box center [751, 252] width 15 height 15
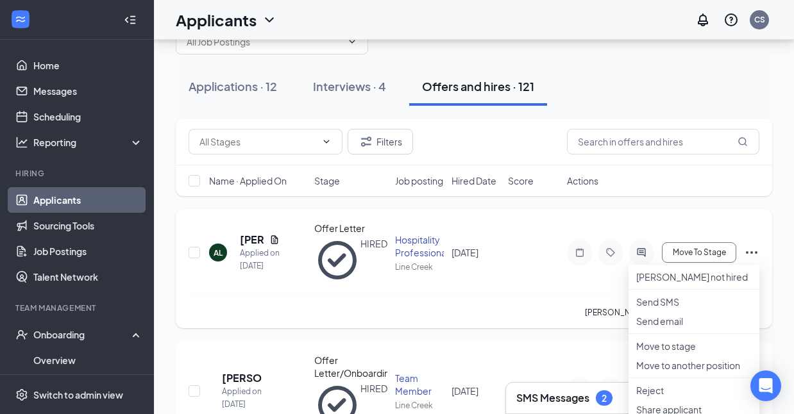
click at [701, 226] on div "AL [PERSON_NAME] Applied on [DATE] Offer Letter HIRED Hospitality Professional …" at bounding box center [474, 268] width 597 height 119
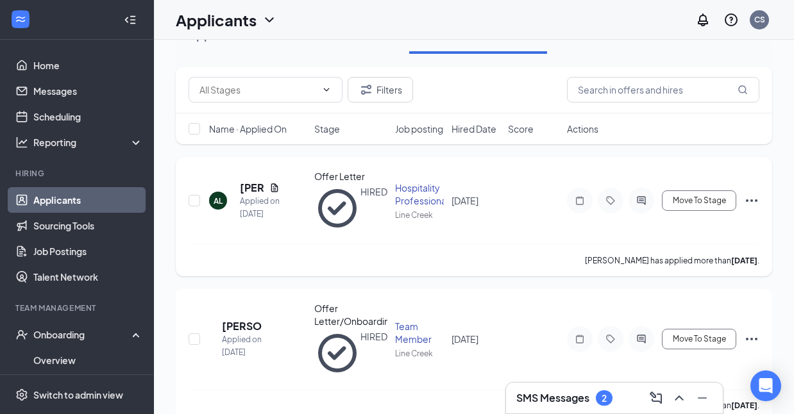
scroll to position [0, 0]
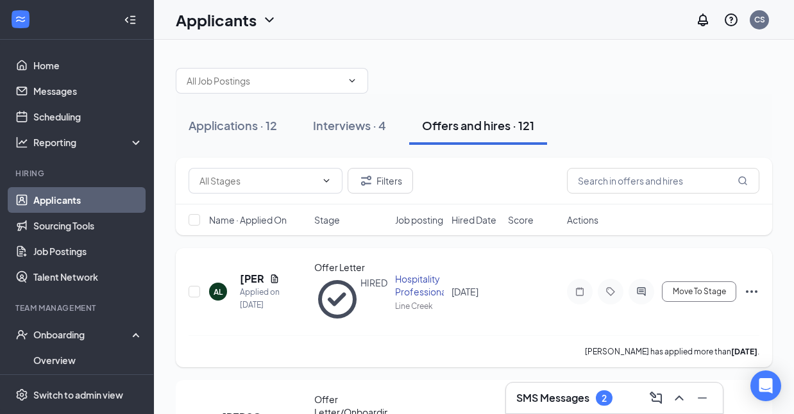
click at [744, 293] on icon "Ellipses" at bounding box center [751, 291] width 15 height 15
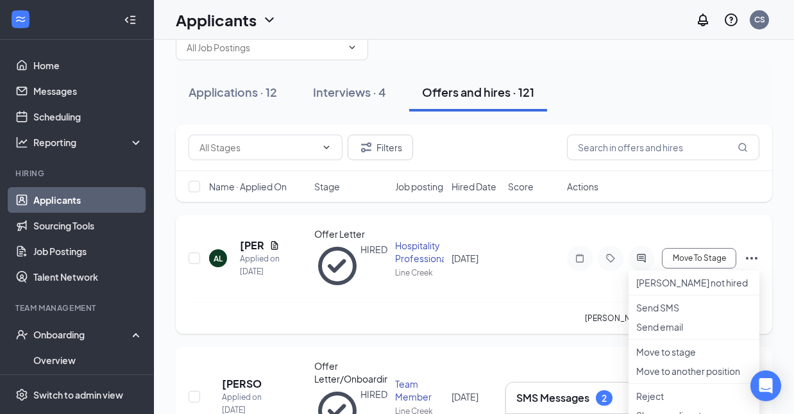
scroll to position [26, 0]
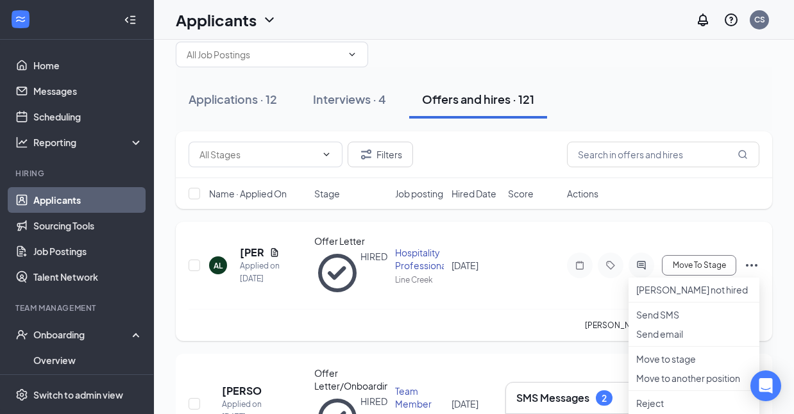
click at [749, 263] on icon "Ellipses" at bounding box center [751, 265] width 15 height 15
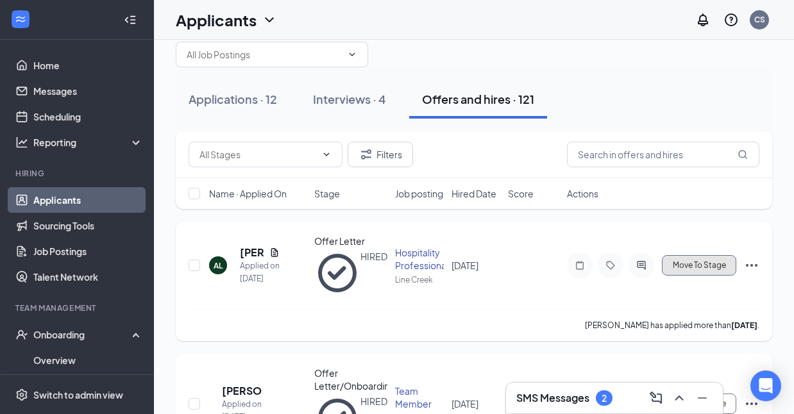
click at [706, 266] on span "Move To Stage" at bounding box center [699, 265] width 53 height 9
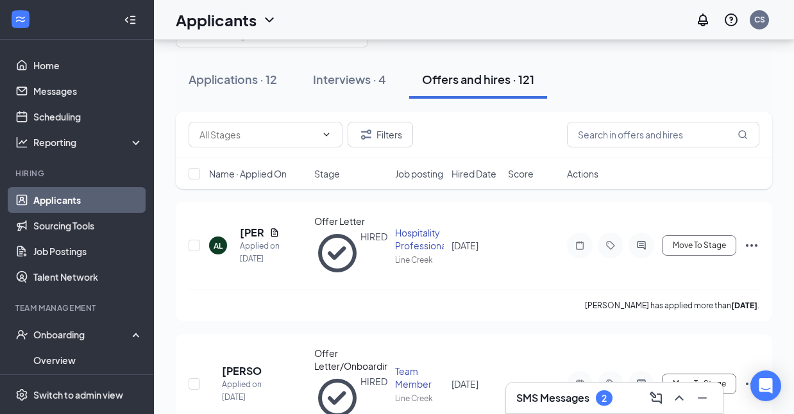
click at [716, 248] on span "Move To Stage" at bounding box center [699, 245] width 53 height 9
type input "Orientation (final stage)"
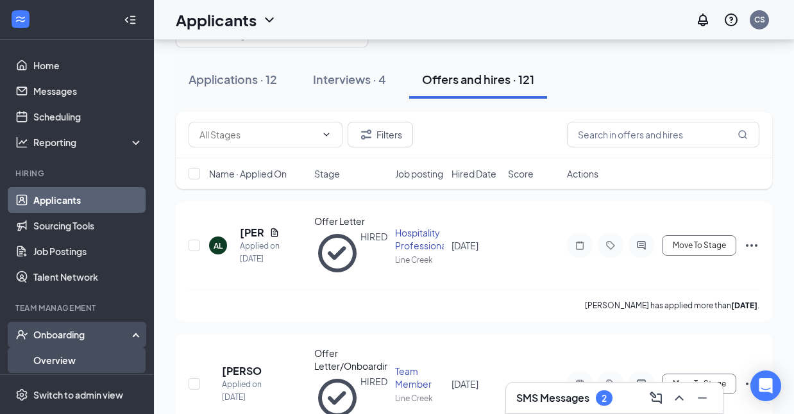
click at [62, 362] on link "Overview" at bounding box center [88, 361] width 110 height 26
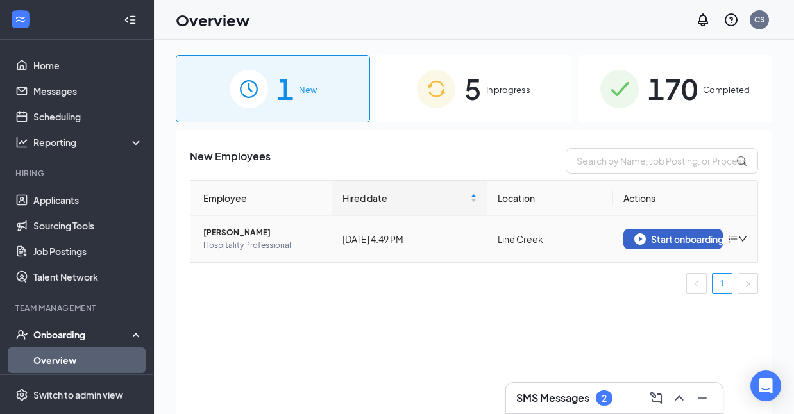
click at [679, 239] on div "Start onboarding" at bounding box center [673, 240] width 78 height 12
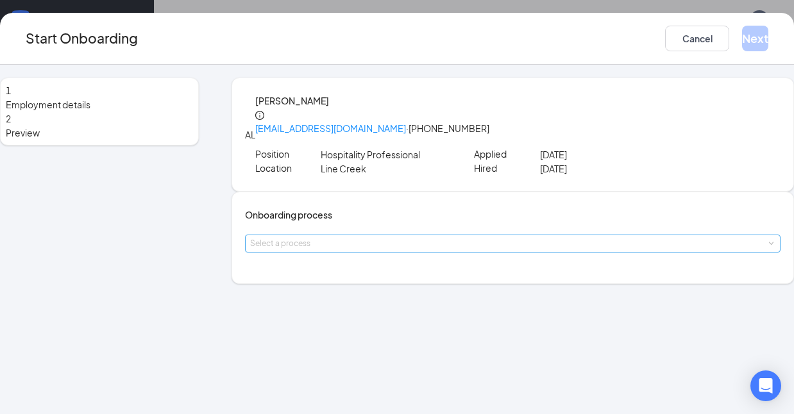
click at [375, 250] on div "Select a process" at bounding box center [510, 243] width 520 height 13
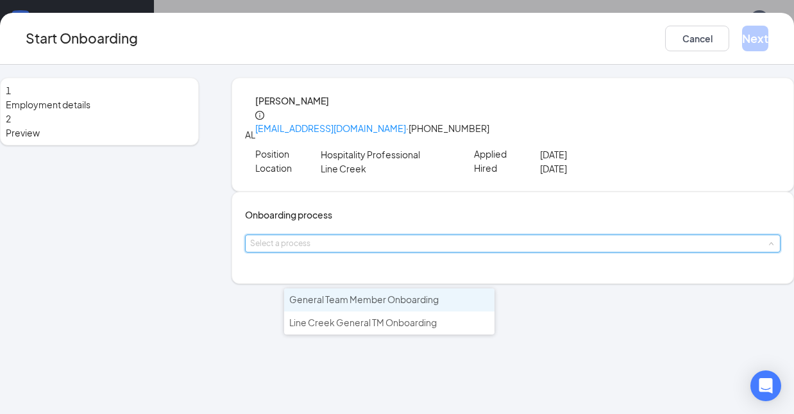
click at [352, 304] on span "General Team Member Onboarding" at bounding box center [363, 300] width 149 height 12
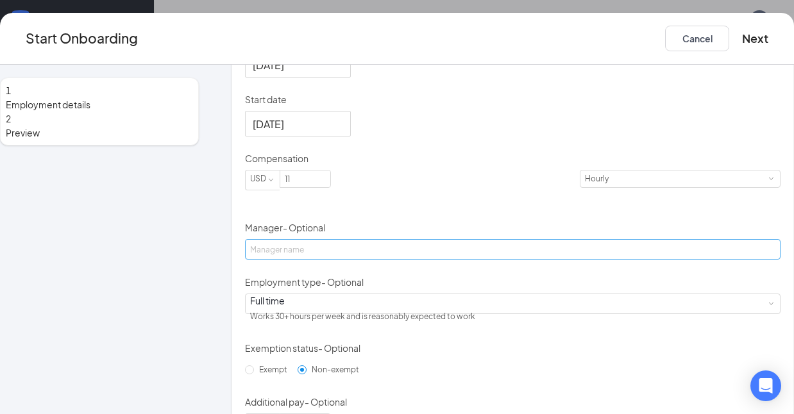
scroll to position [294, 0]
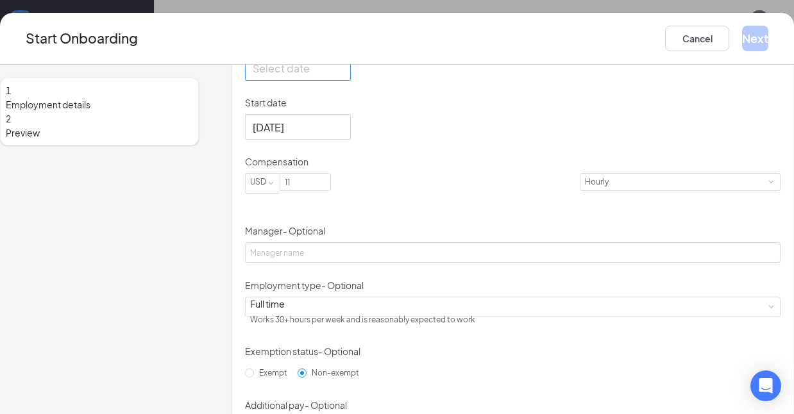
click at [343, 76] on div at bounding box center [298, 68] width 90 height 16
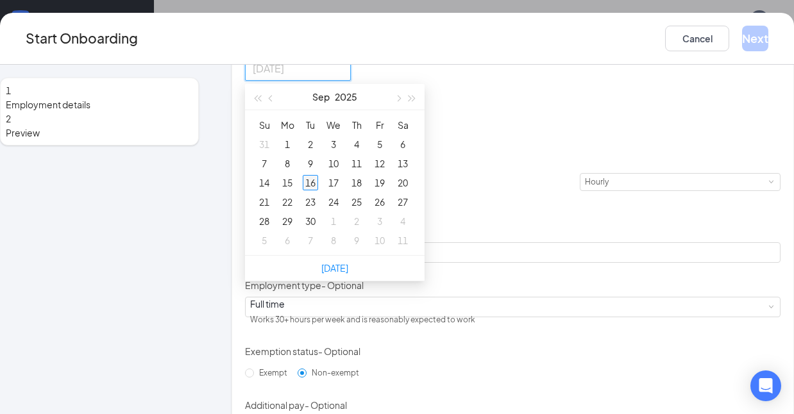
type input "[DATE]"
click at [318, 191] on div "16" at bounding box center [310, 182] width 15 height 15
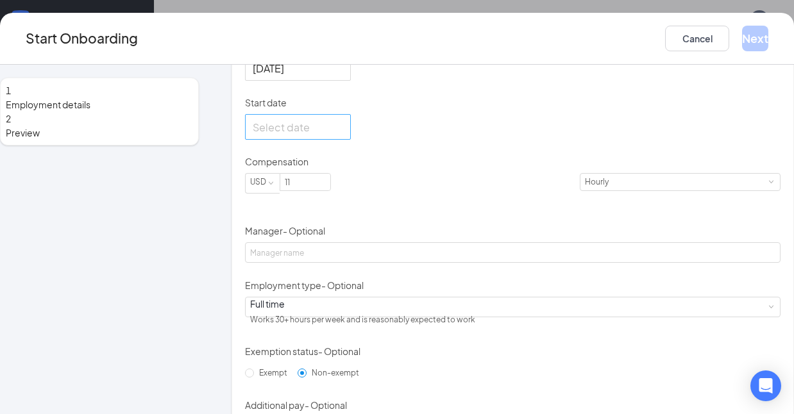
click at [343, 135] on div at bounding box center [298, 127] width 90 height 16
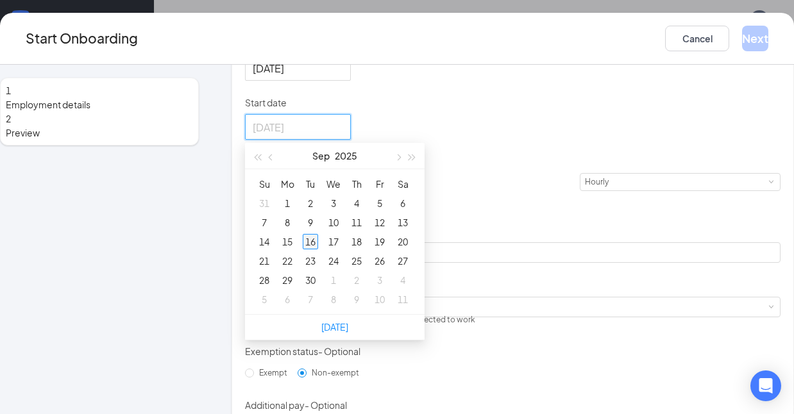
type input "[DATE]"
click at [318, 250] on div "16" at bounding box center [310, 241] width 15 height 15
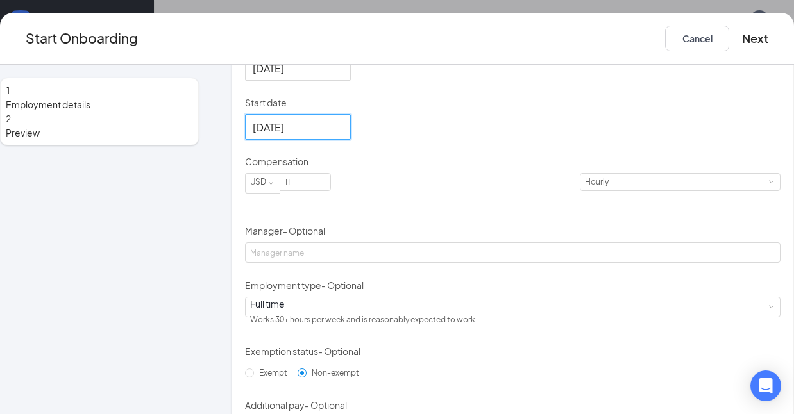
click at [481, 140] on div "[DATE]" at bounding box center [513, 127] width 536 height 26
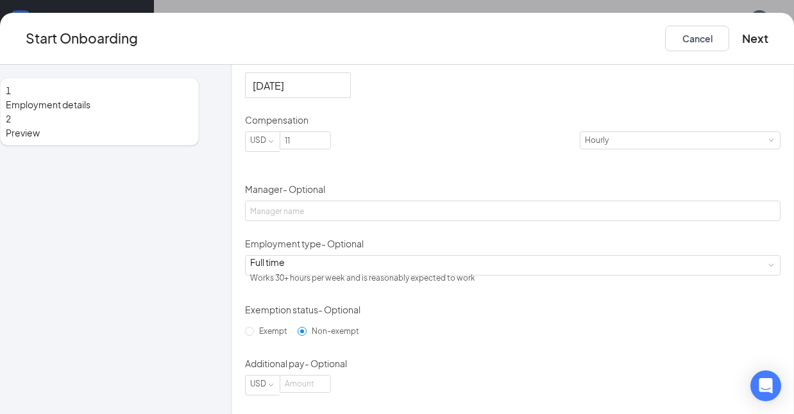
scroll to position [336, 0]
click at [330, 148] on input "11" at bounding box center [305, 140] width 50 height 17
type input "10"
click at [554, 230] on div "Hired date [DATE] [DATE] Su Mo Tu We Th Fr Sa 31 1 2 3 4 5 6 7 8 9 10 11 12 13 …" at bounding box center [513, 195] width 536 height 400
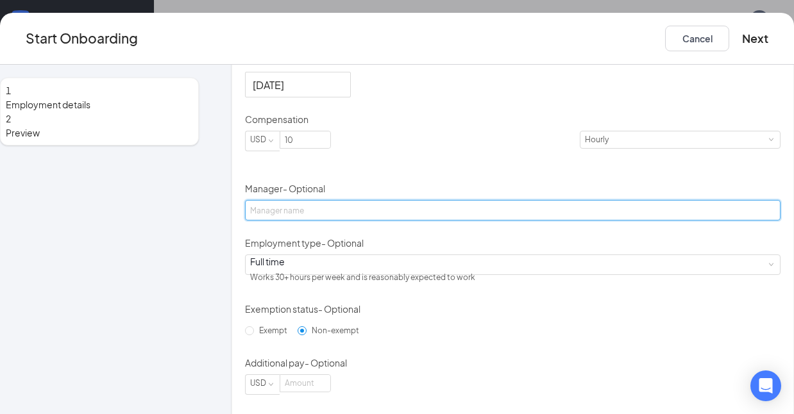
click at [331, 221] on input "Manager - Optional" at bounding box center [513, 210] width 536 height 21
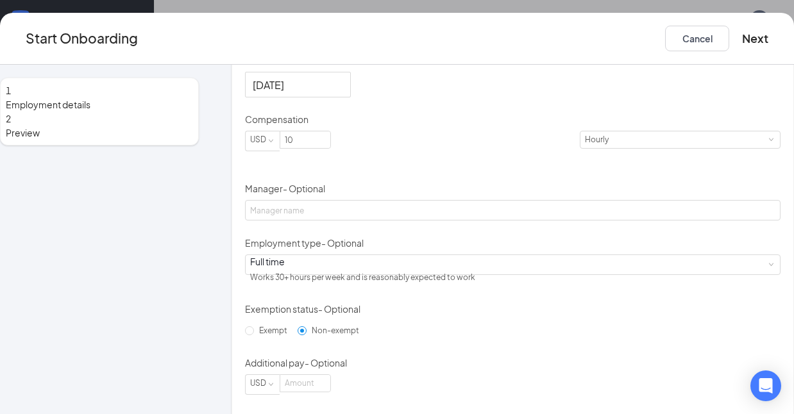
click at [582, 233] on div "Hired date [DATE] [DATE] Su Mo Tu We Th Fr Sa 31 1 2 3 4 5 6 7 8 9 10 11 12 13 …" at bounding box center [513, 195] width 536 height 400
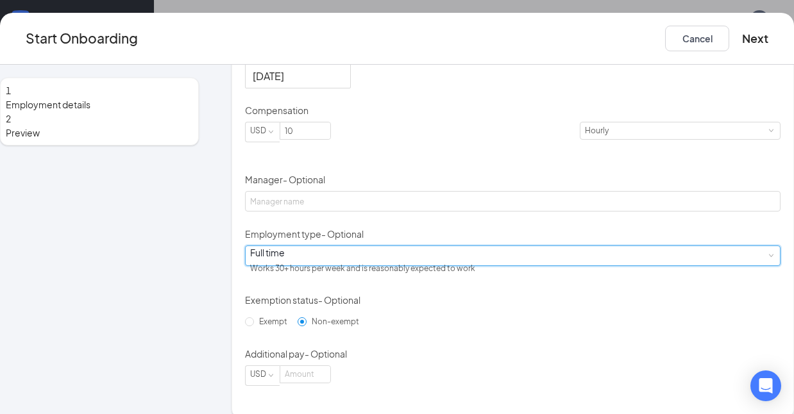
click at [452, 266] on div "Full time Works 30+ hours per week and is reasonably expected to work" at bounding box center [512, 255] width 525 height 19
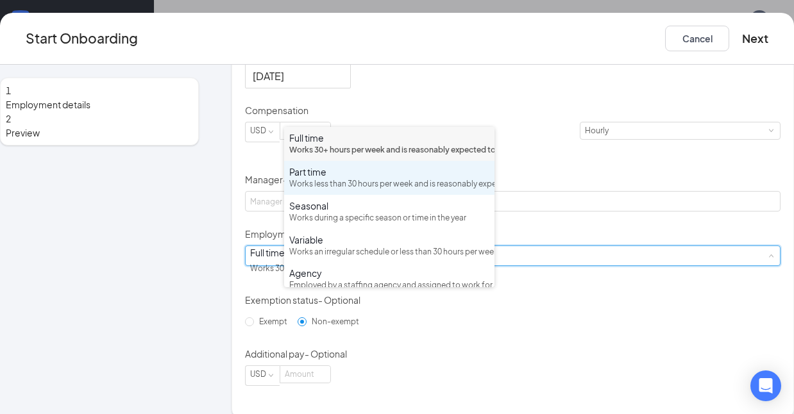
click at [339, 191] on div "Works less than 30 hours per week and is reasonably expected to work" at bounding box center [389, 184] width 200 height 12
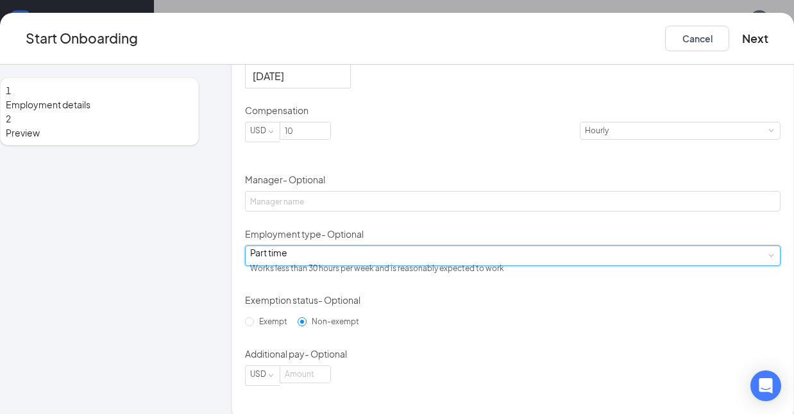
click at [506, 327] on div "Hired date [DATE] [DATE] Su Mo Tu We Th Fr Sa 31 1 2 3 4 5 6 7 8 9 10 11 12 13 …" at bounding box center [513, 186] width 536 height 400
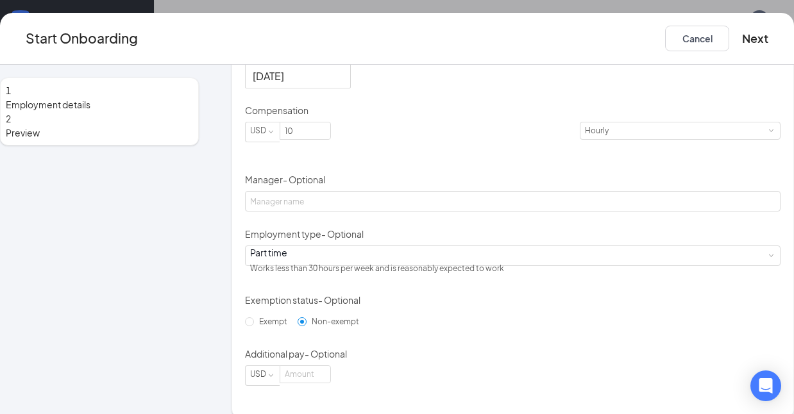
scroll to position [411, 0]
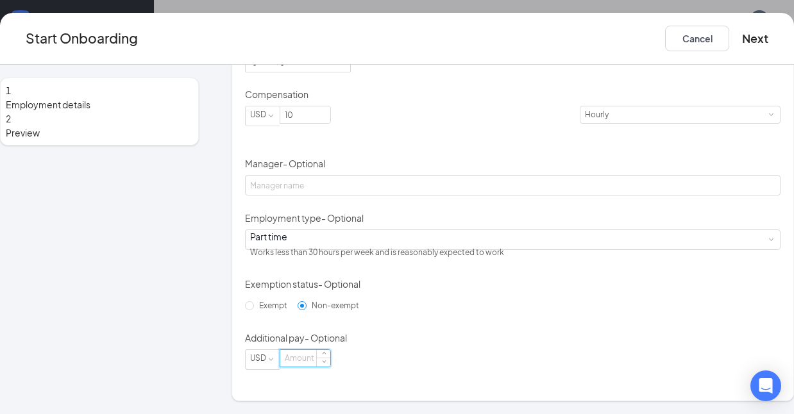
click at [330, 367] on input at bounding box center [305, 358] width 50 height 17
click at [469, 344] on p "Additional pay - Optional" at bounding box center [513, 338] width 536 height 13
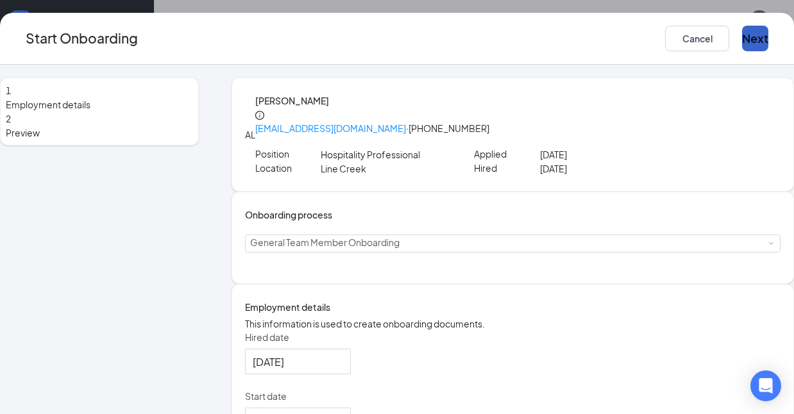
click at [742, 42] on button "Next" at bounding box center [755, 39] width 26 height 26
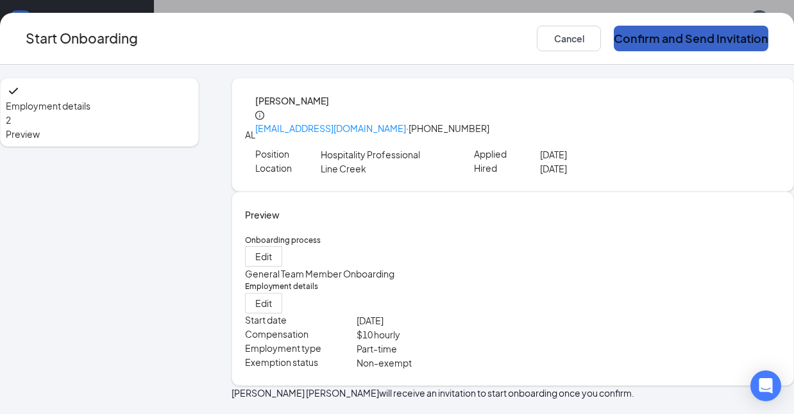
click at [642, 43] on button "Confirm and Send Invitation" at bounding box center [691, 39] width 155 height 26
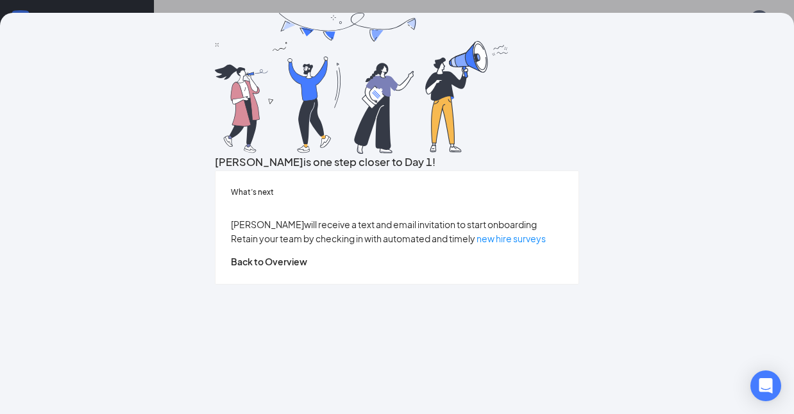
scroll to position [66, 0]
click at [307, 269] on button "Back to Overview" at bounding box center [269, 262] width 76 height 14
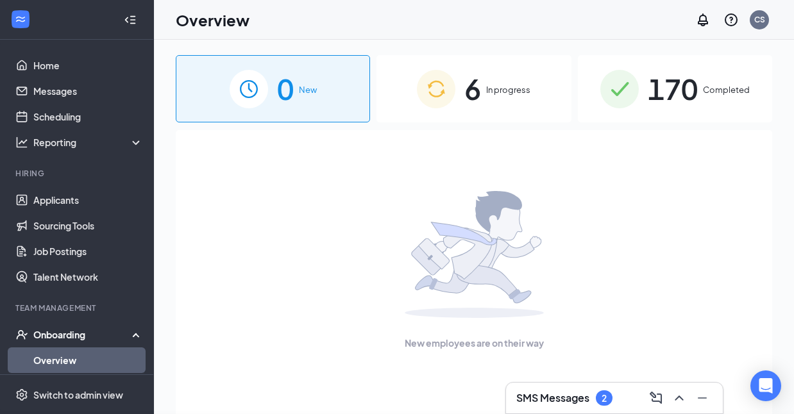
scroll to position [0, 0]
click at [489, 97] on div "6 In progress" at bounding box center [474, 88] width 194 height 67
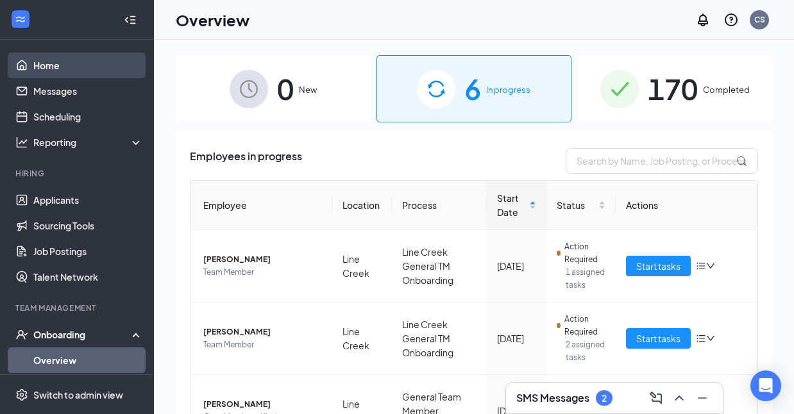
click at [48, 65] on link "Home" at bounding box center [88, 66] width 110 height 26
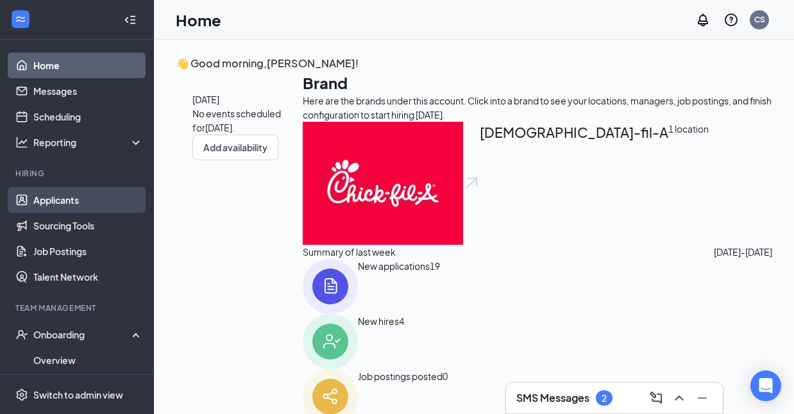
click at [53, 201] on link "Applicants" at bounding box center [88, 200] width 110 height 26
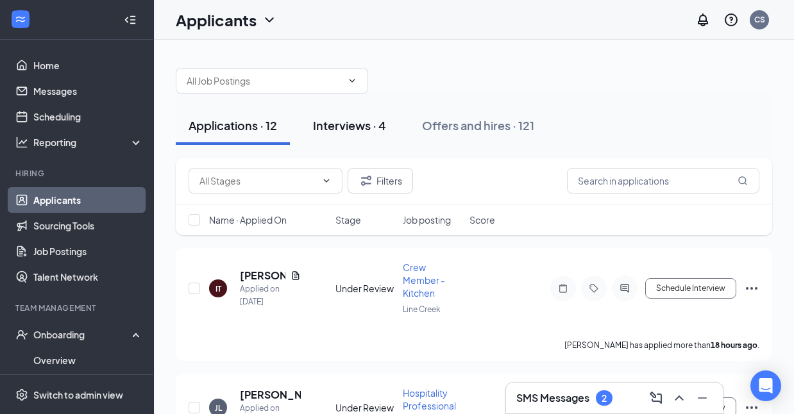
click at [351, 126] on div "Interviews · 4" at bounding box center [349, 125] width 73 height 16
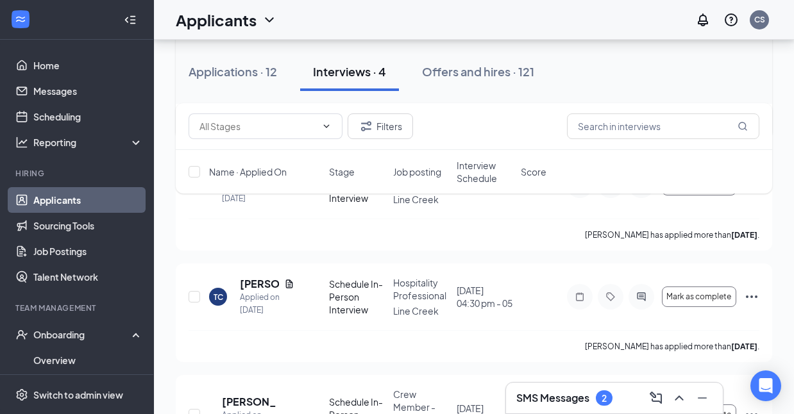
scroll to position [315, 0]
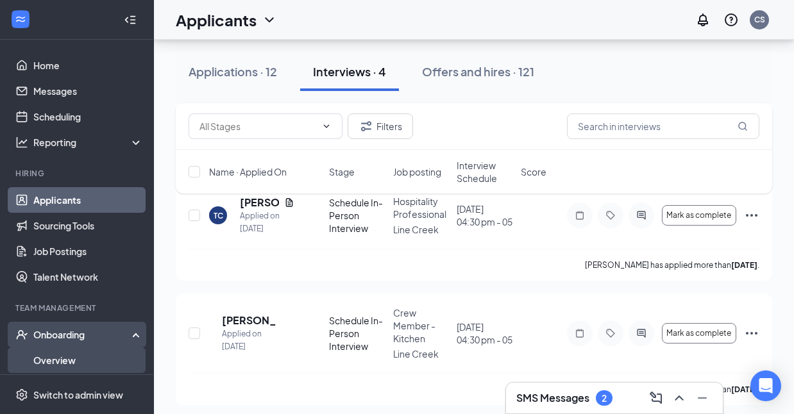
click at [44, 359] on link "Overview" at bounding box center [88, 361] width 110 height 26
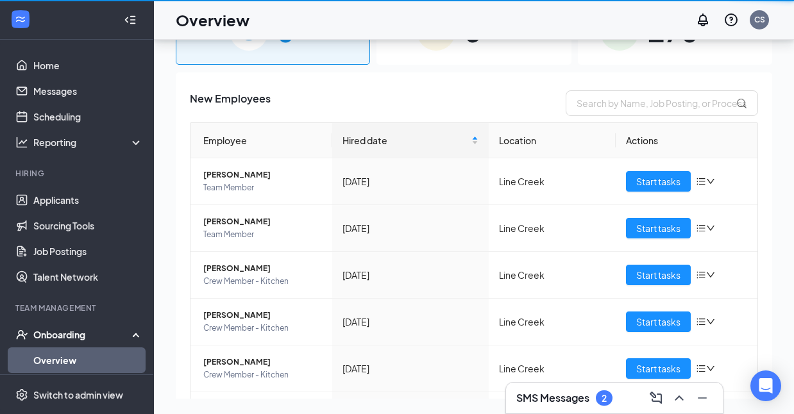
scroll to position [58, 0]
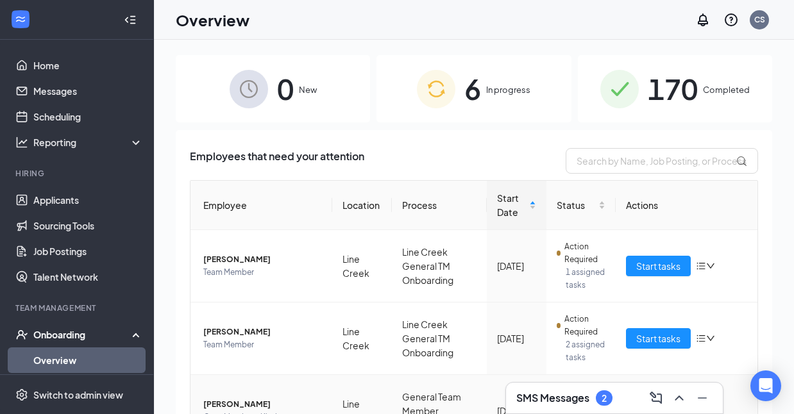
click at [478, 105] on span "6" at bounding box center [472, 89] width 17 height 44
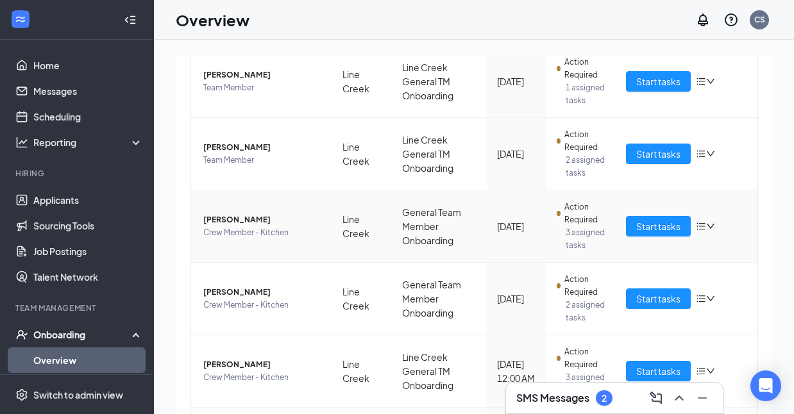
scroll to position [295, 0]
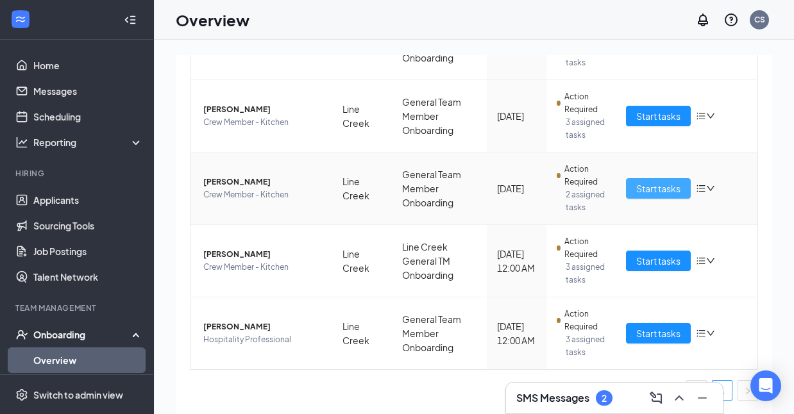
drag, startPoint x: 655, startPoint y: 185, endPoint x: 661, endPoint y: 189, distance: 7.3
click at [656, 185] on span "Start tasks" at bounding box center [658, 189] width 44 height 14
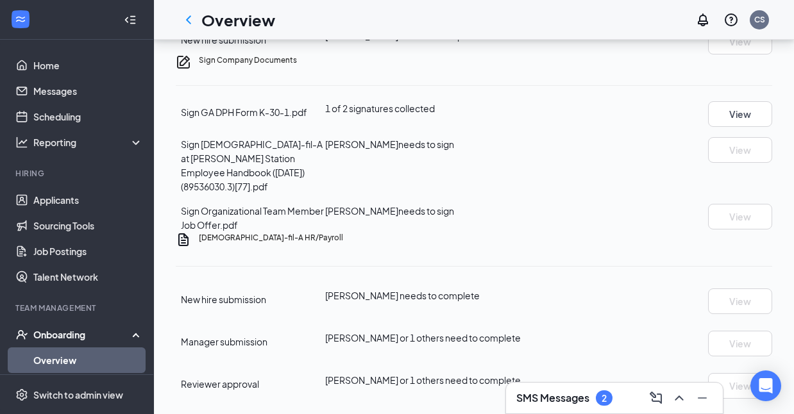
scroll to position [731, 0]
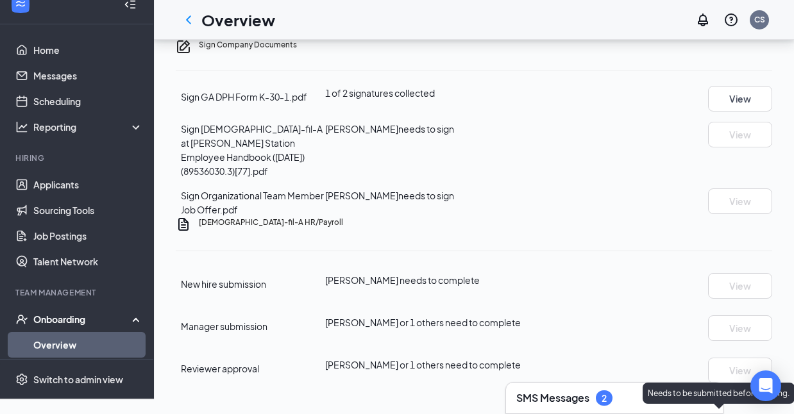
click at [726, 383] on div "Needs to be submitted before viewing." at bounding box center [719, 393] width 152 height 21
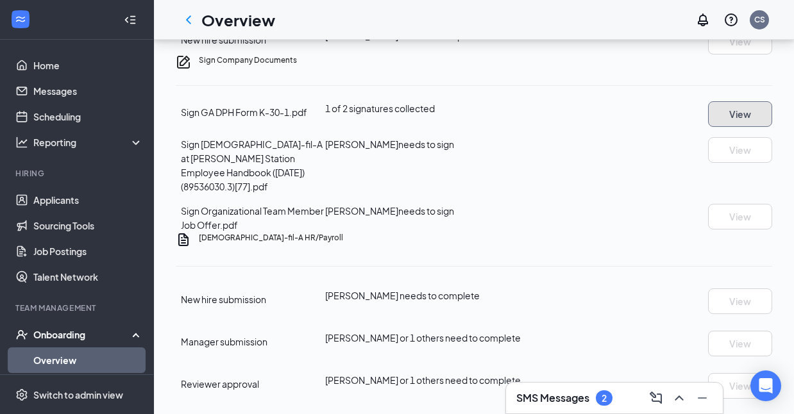
click at [713, 127] on button "View" at bounding box center [740, 114] width 64 height 26
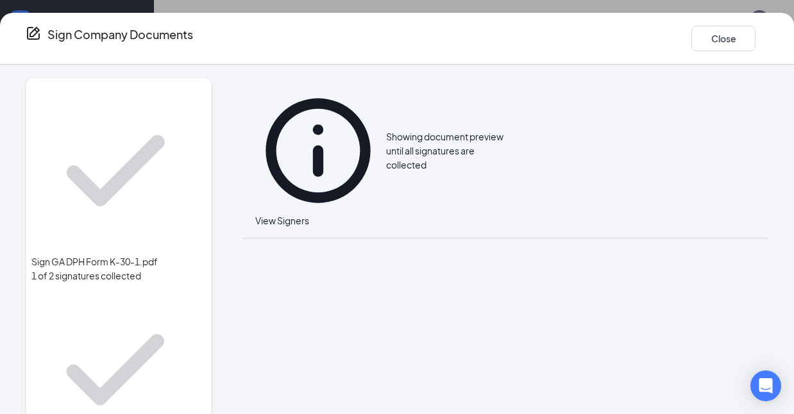
scroll to position [758, 0]
click at [309, 215] on span "View Signers" at bounding box center [282, 221] width 54 height 12
click at [692, 29] on button "Close" at bounding box center [724, 39] width 64 height 26
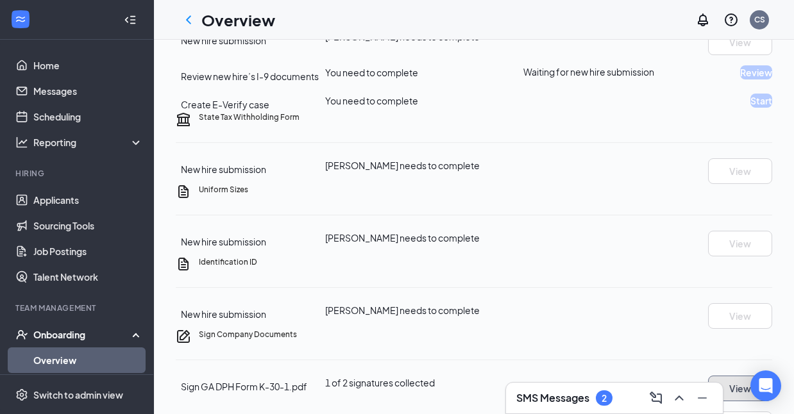
scroll to position [0, 0]
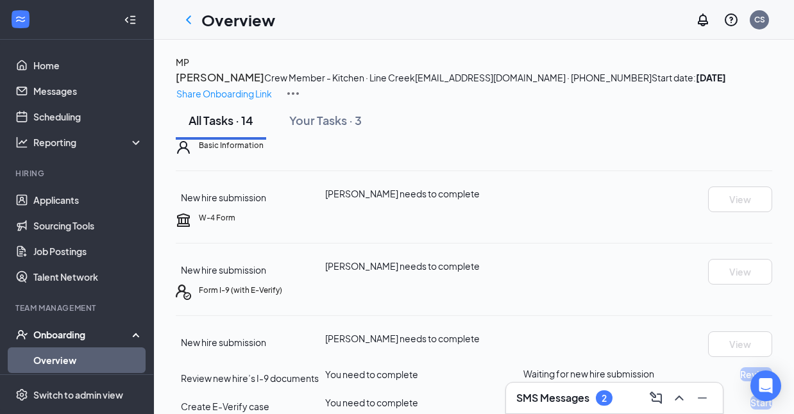
click at [55, 362] on link "Overview" at bounding box center [88, 361] width 110 height 26
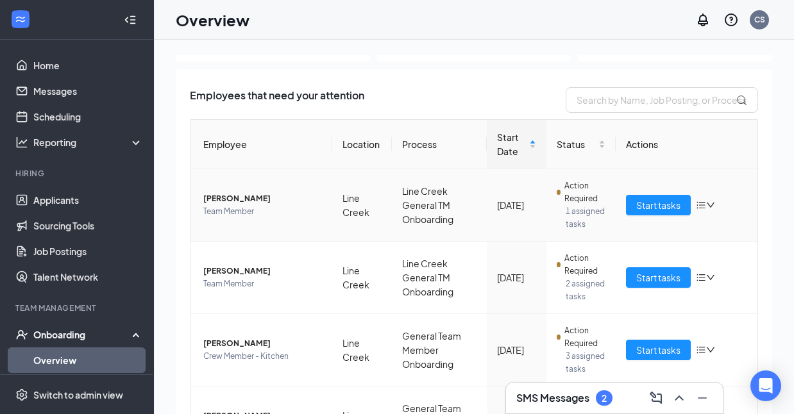
scroll to position [62, 0]
click at [661, 206] on span "Start tasks" at bounding box center [658, 205] width 44 height 14
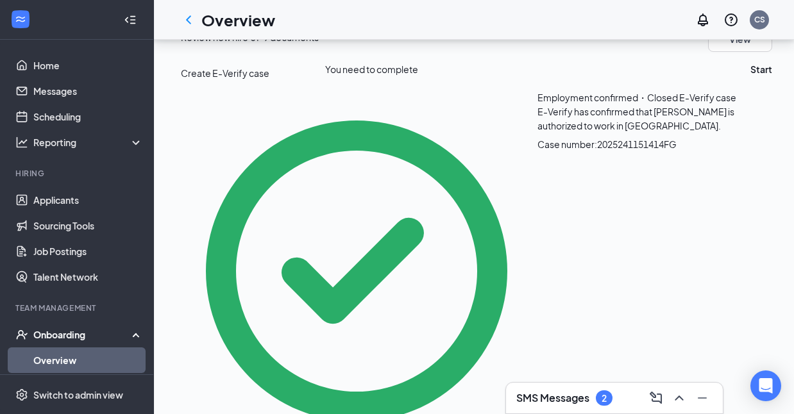
scroll to position [357, 0]
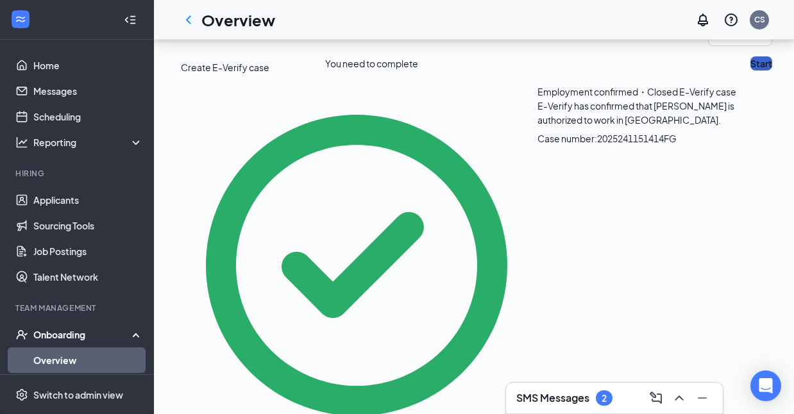
click at [751, 71] on button "Start" at bounding box center [762, 63] width 22 height 14
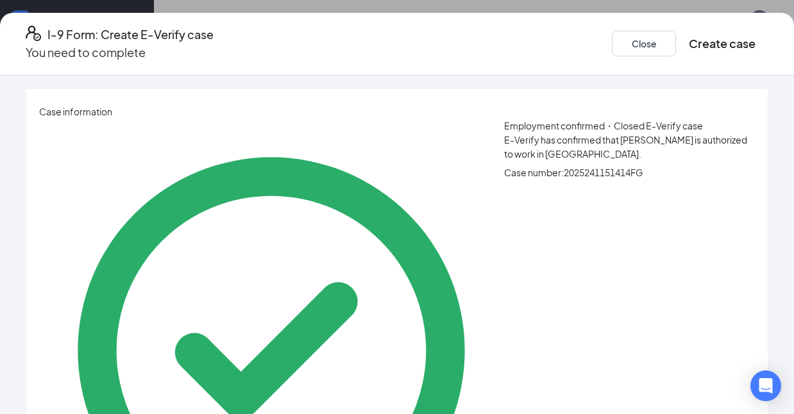
click at [769, 44] on icon "Ellipses" at bounding box center [769, 44] width 0 height 0
click at [668, 60] on span "Mark as complete" at bounding box center [644, 63] width 75 height 14
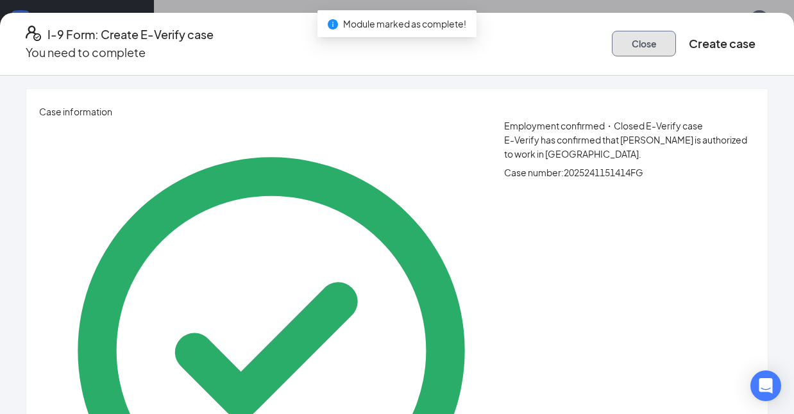
click at [612, 46] on button "Close" at bounding box center [644, 44] width 64 height 26
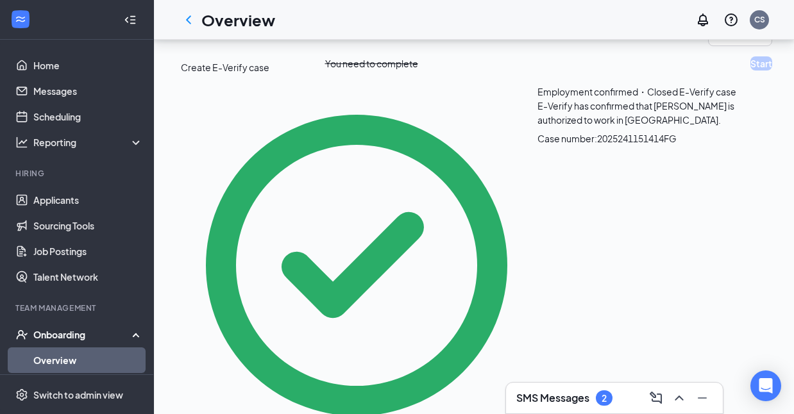
scroll to position [0, 0]
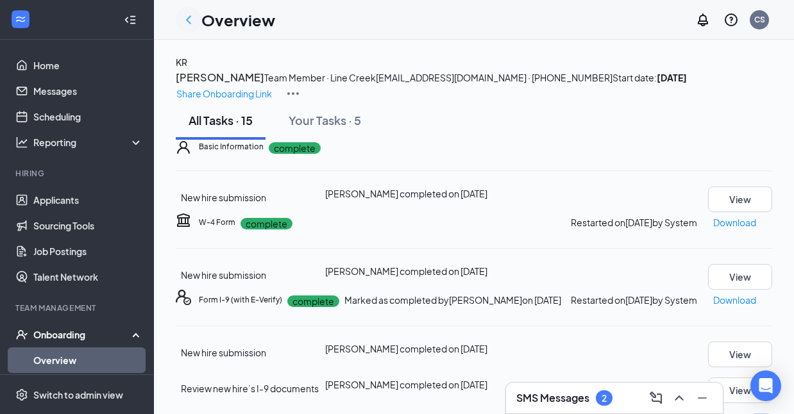
click at [187, 15] on icon "ChevronLeft" at bounding box center [188, 19] width 15 height 15
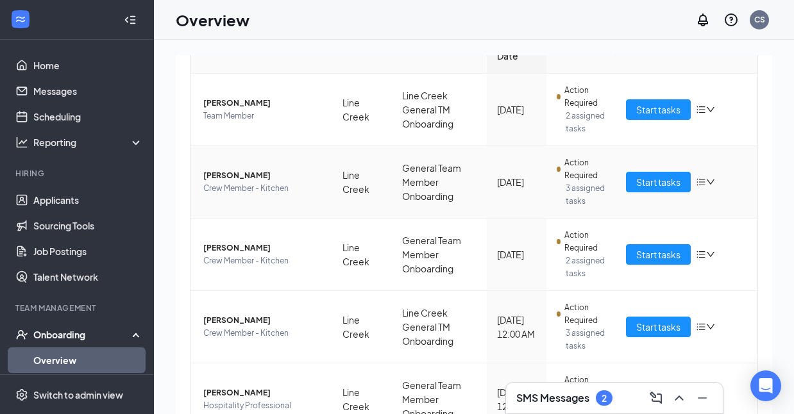
scroll to position [167, 0]
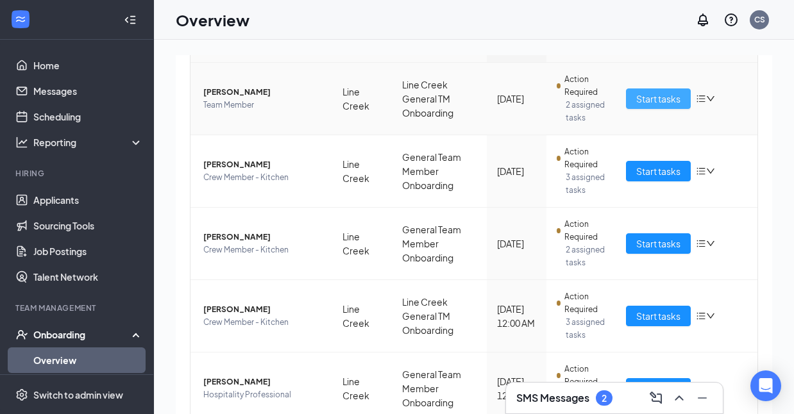
click at [654, 92] on span "Start tasks" at bounding box center [658, 99] width 44 height 14
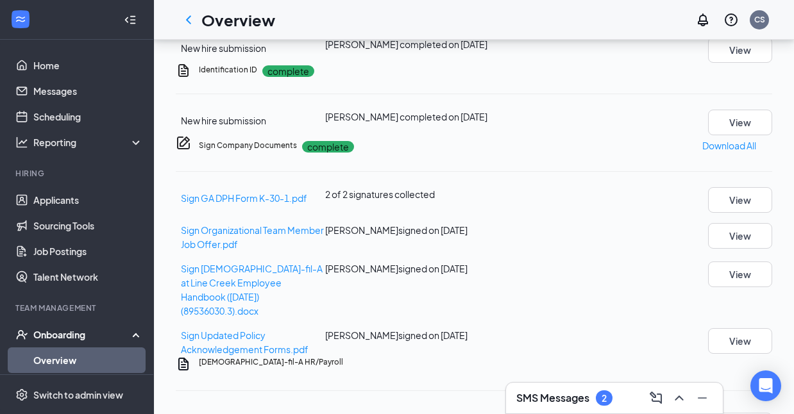
scroll to position [1025, 0]
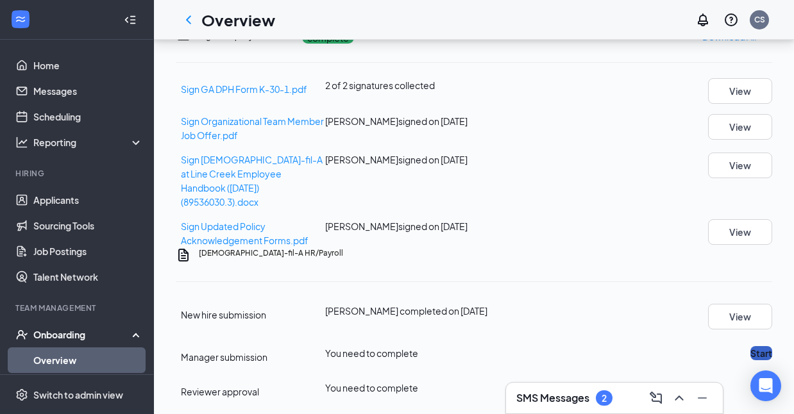
click at [751, 346] on button "Start" at bounding box center [762, 353] width 22 height 14
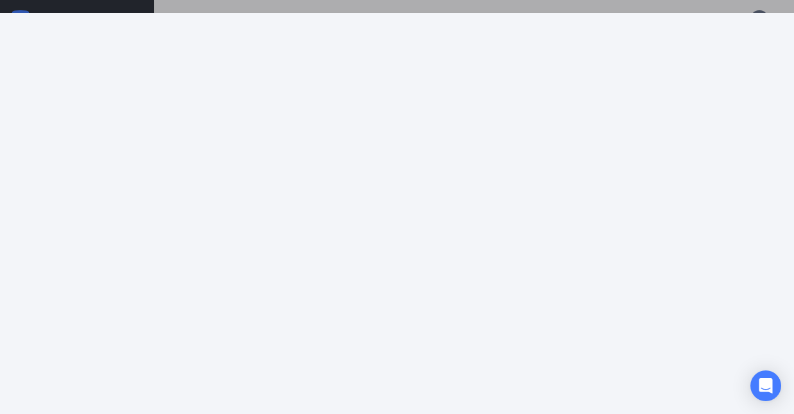
click at [727, 6] on div at bounding box center [397, 207] width 794 height 414
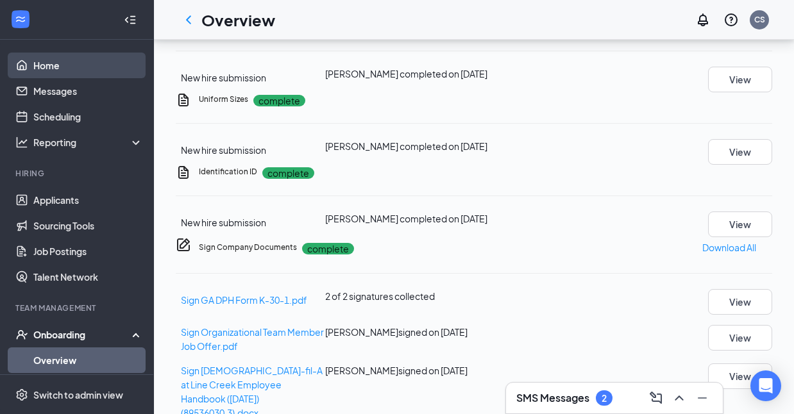
scroll to position [444, 0]
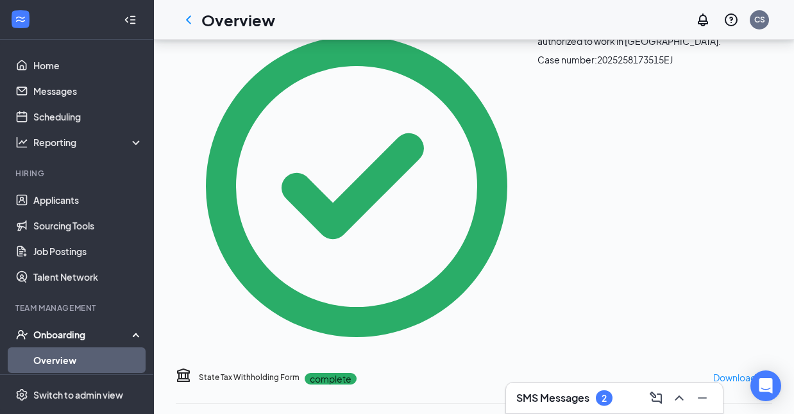
click at [51, 355] on link "Overview" at bounding box center [88, 361] width 110 height 26
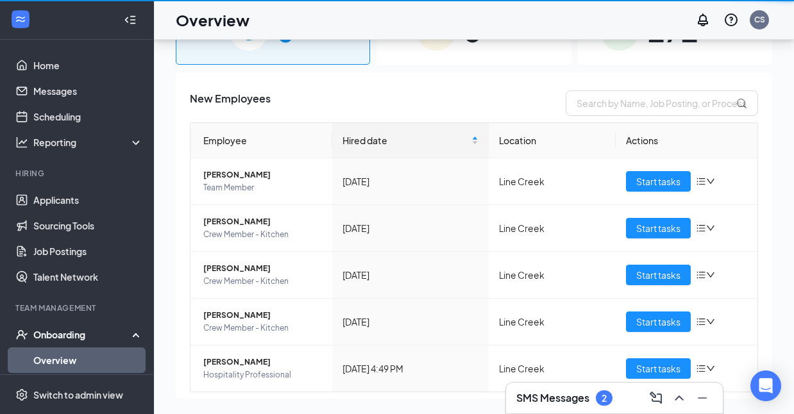
scroll to position [58, 0]
